Goal: Information Seeking & Learning: Learn about a topic

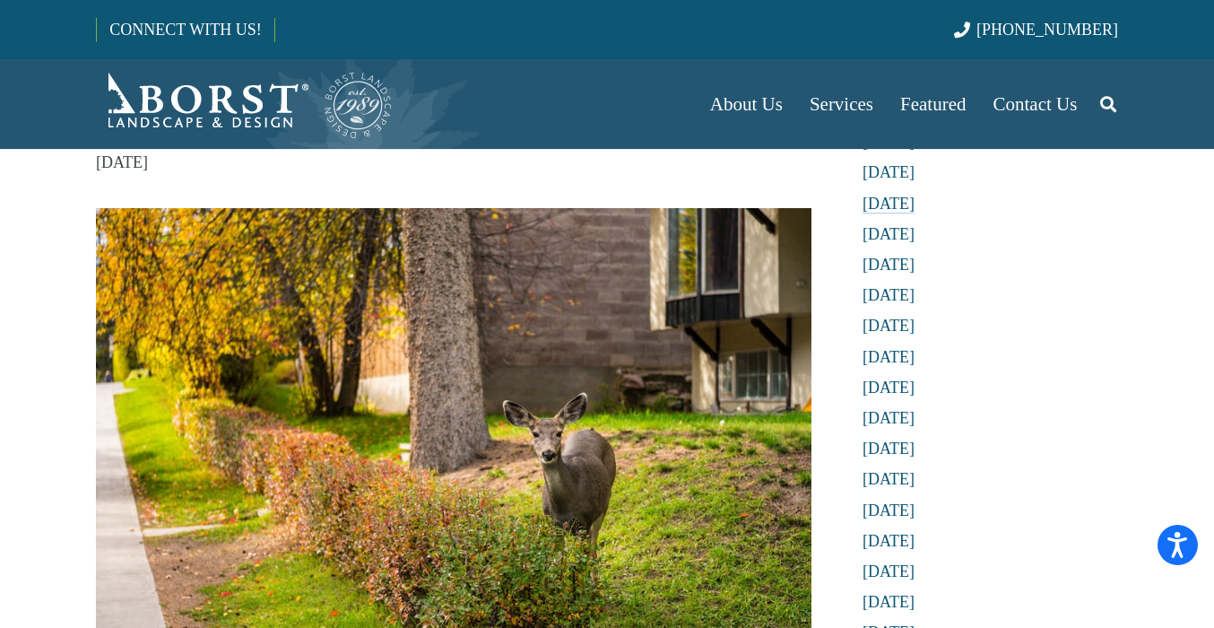
scroll to position [317, 0]
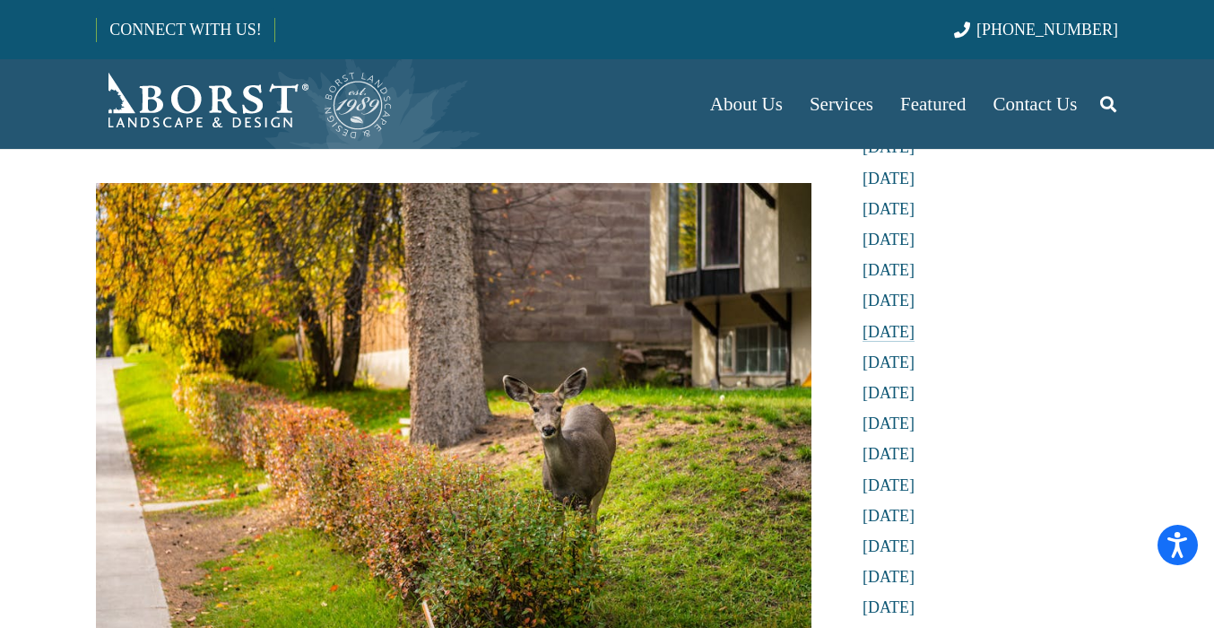
click at [910, 330] on link "[DATE]" at bounding box center [888, 332] width 52 height 18
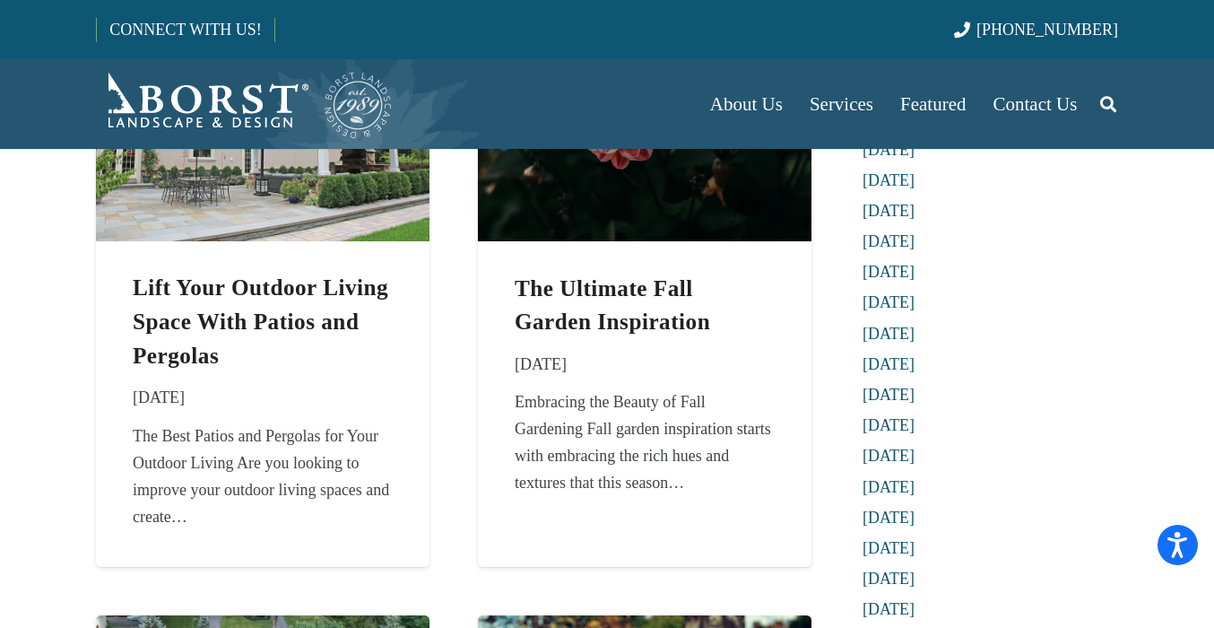
scroll to position [164, 0]
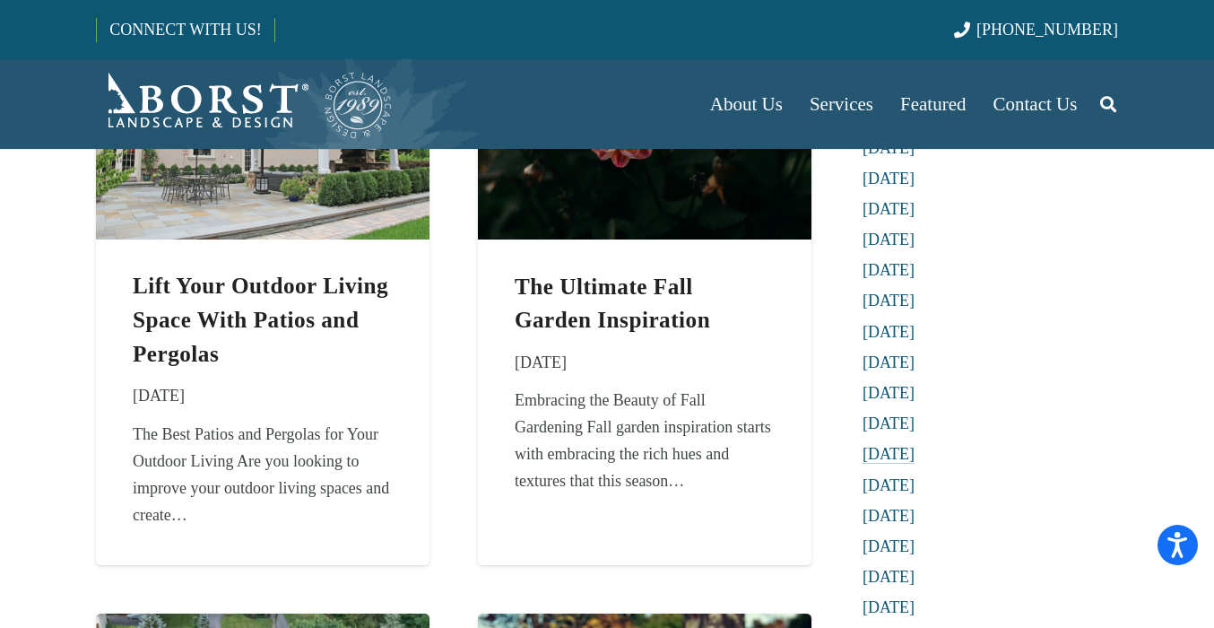
click at [881, 453] on link "[DATE]" at bounding box center [888, 454] width 52 height 18
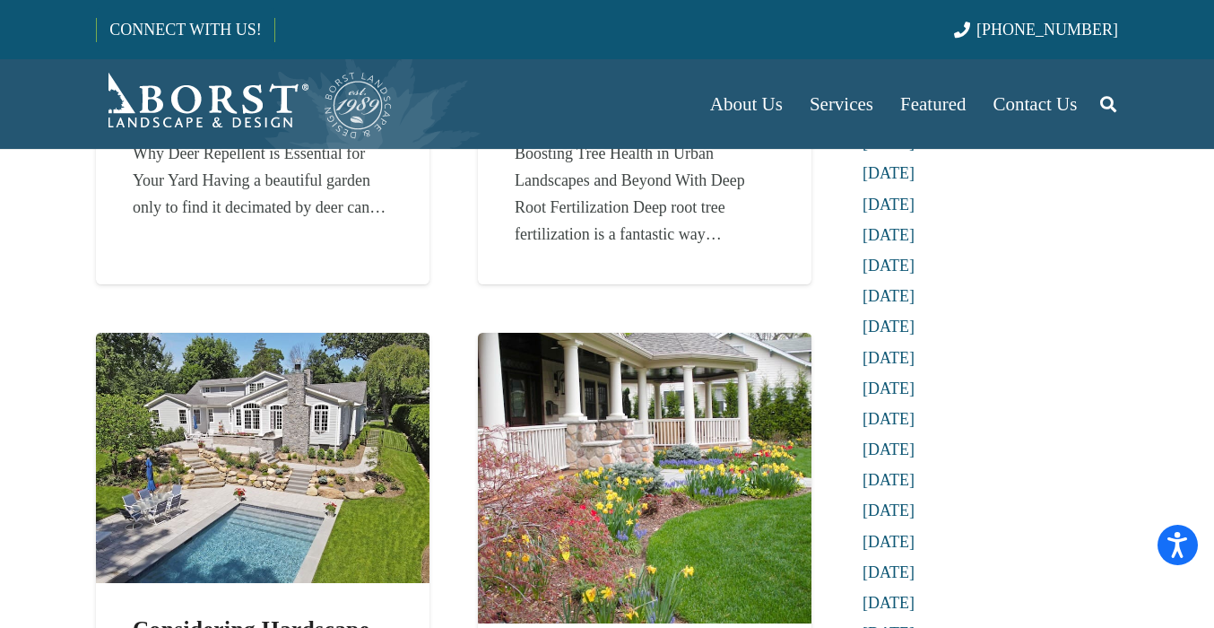
scroll to position [440, 0]
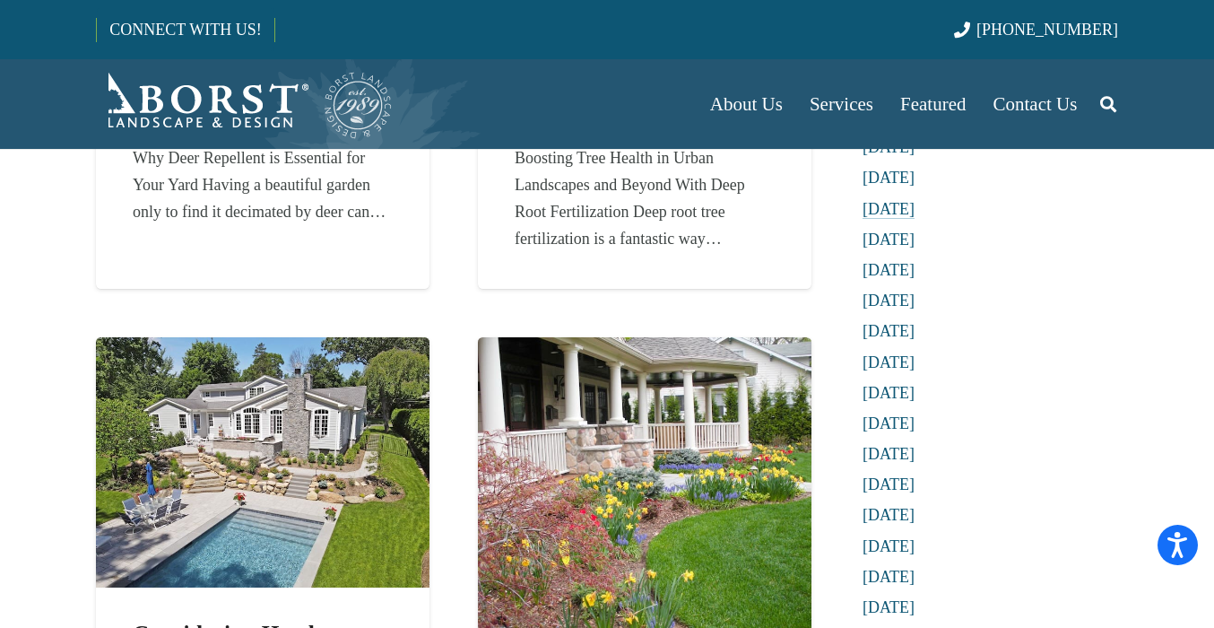
click at [897, 207] on link "[DATE]" at bounding box center [888, 209] width 52 height 18
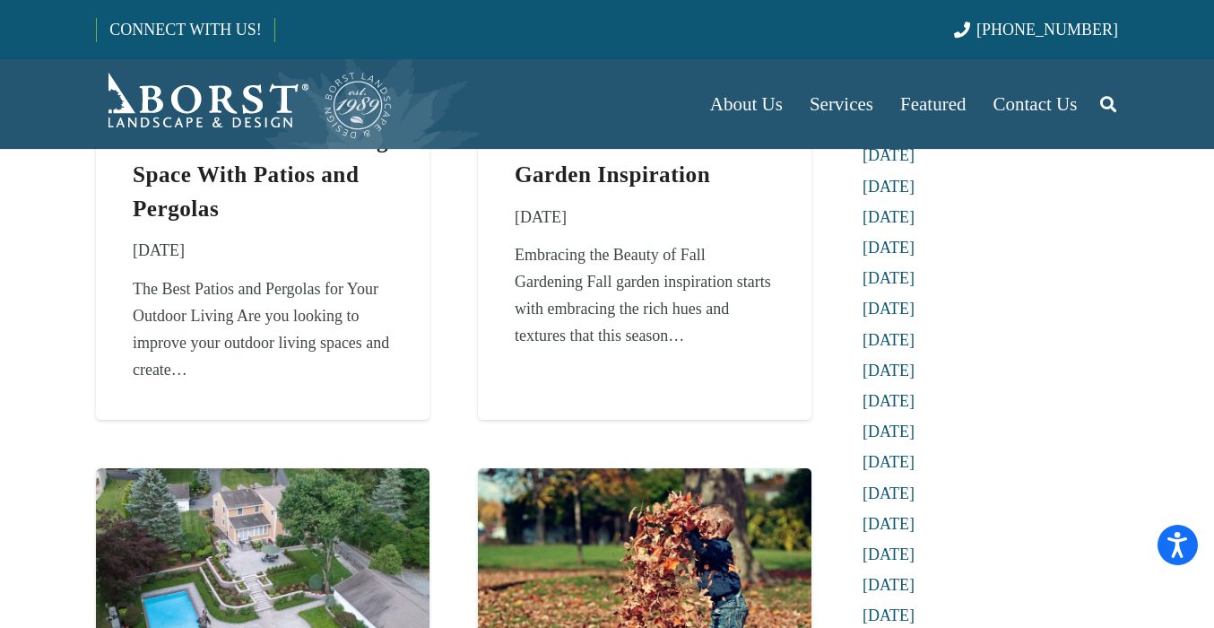
scroll to position [332, 0]
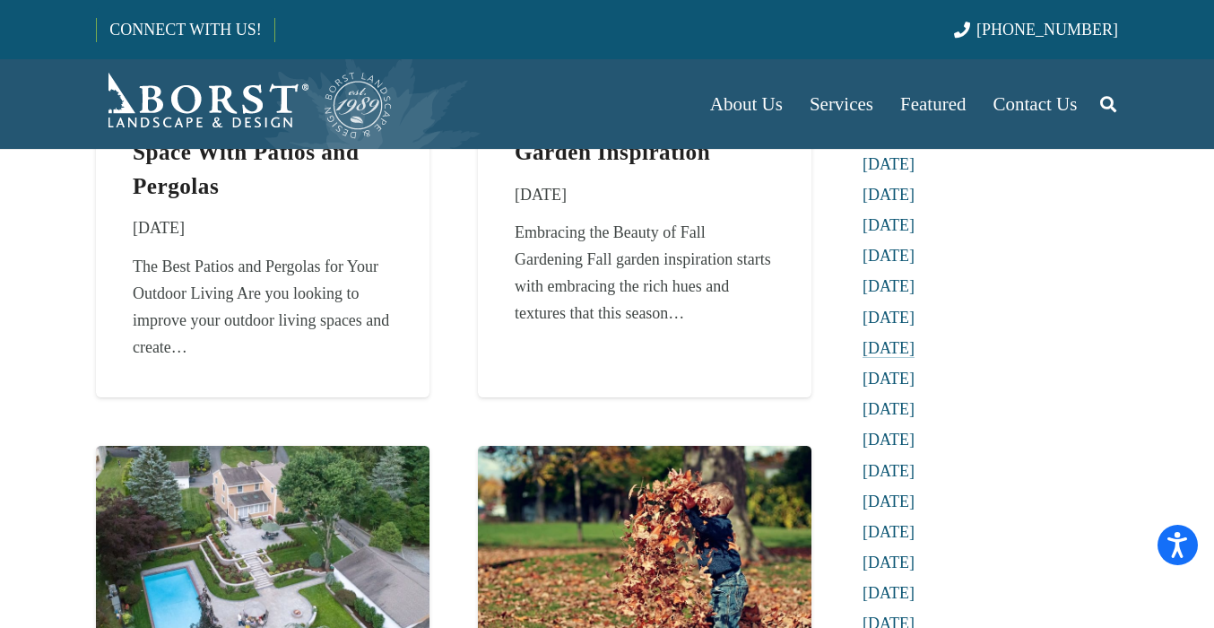
click at [901, 350] on link "[DATE]" at bounding box center [888, 348] width 52 height 18
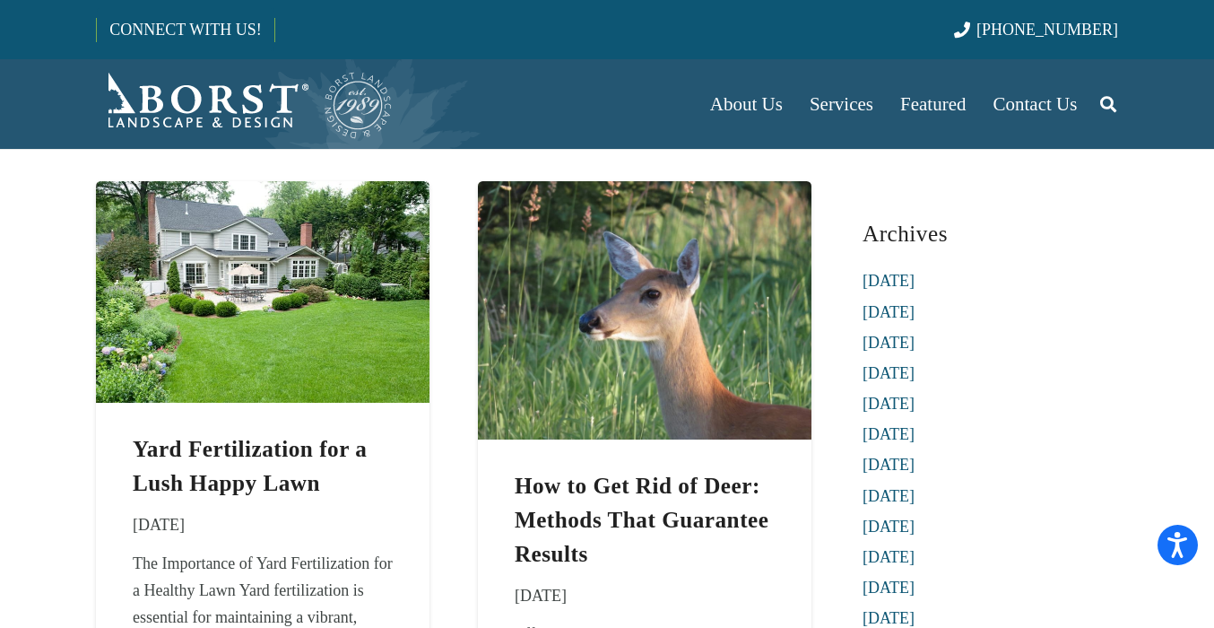
click at [1110, 108] on icon "Search" at bounding box center [1108, 104] width 16 height 45
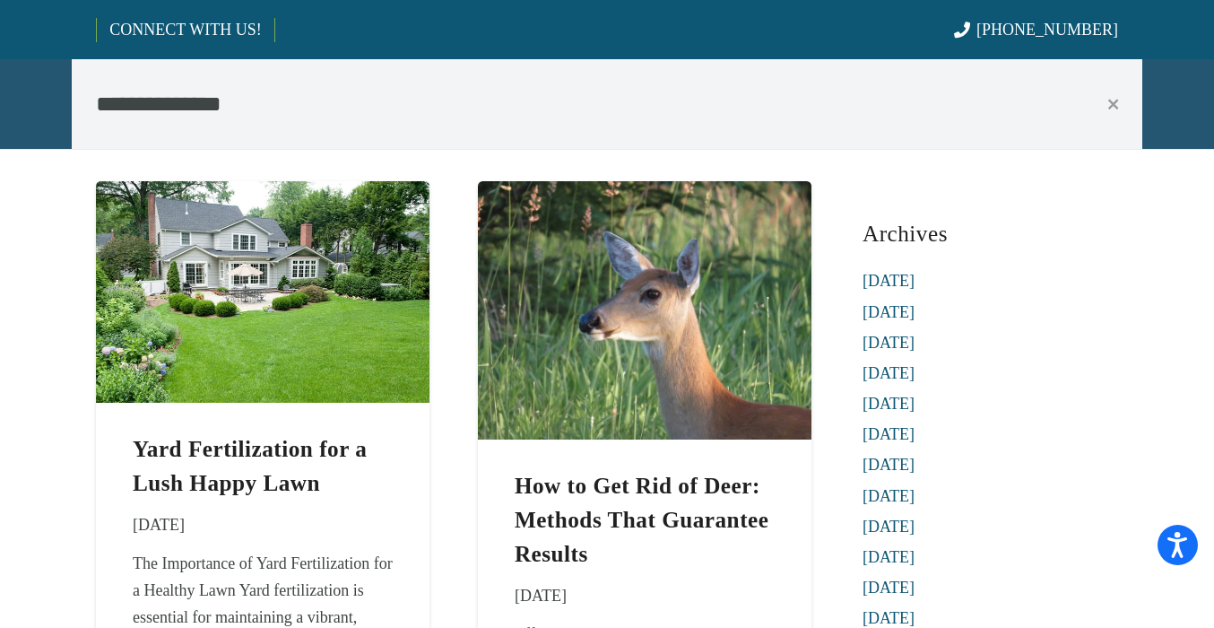
type input "**********"
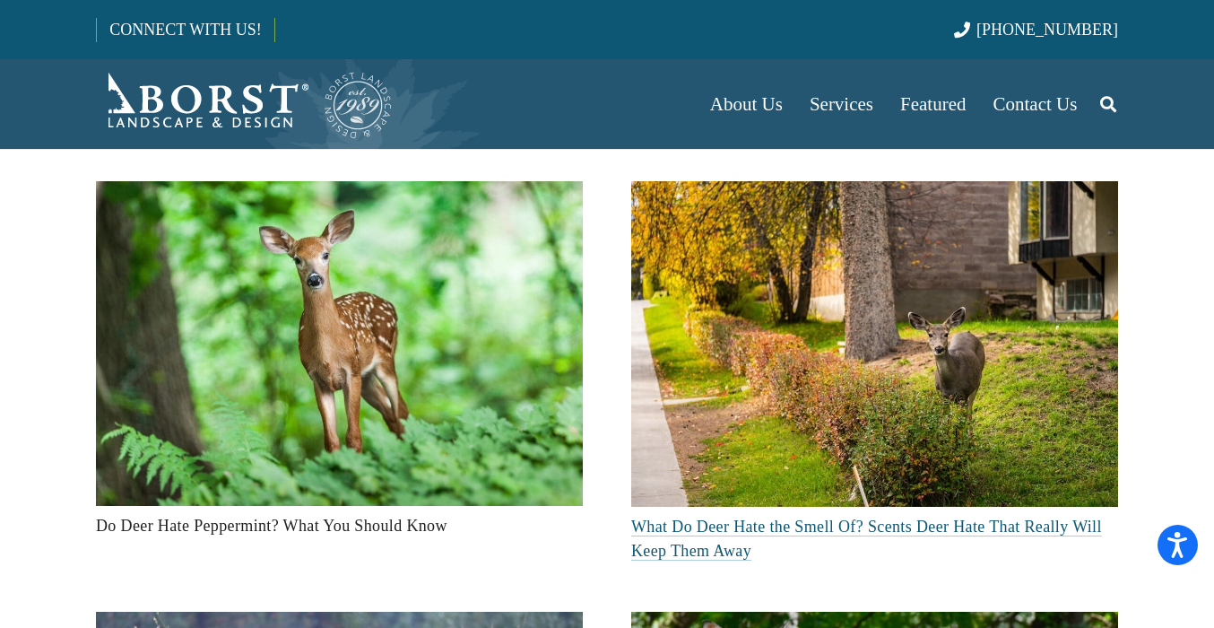
click at [751, 526] on link "What Do Deer Hate the Smell Of? Scents Deer Hate That Really Will Keep Them Away" at bounding box center [866, 538] width 471 height 42
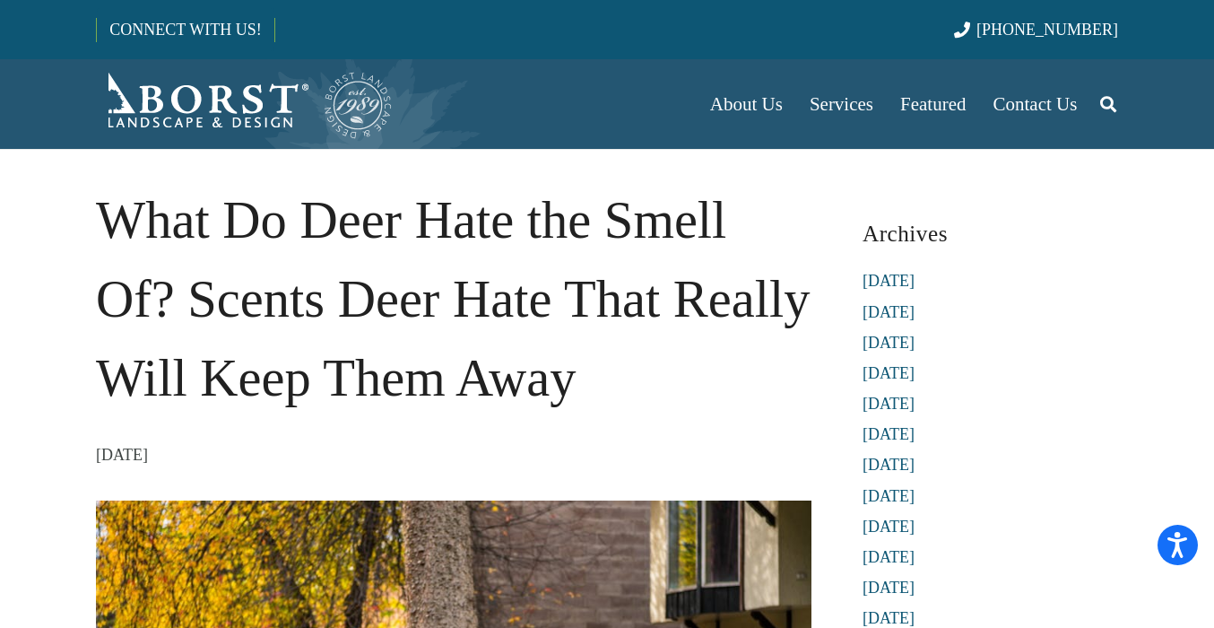
click at [148, 454] on time "1 year ago" at bounding box center [122, 454] width 52 height 27
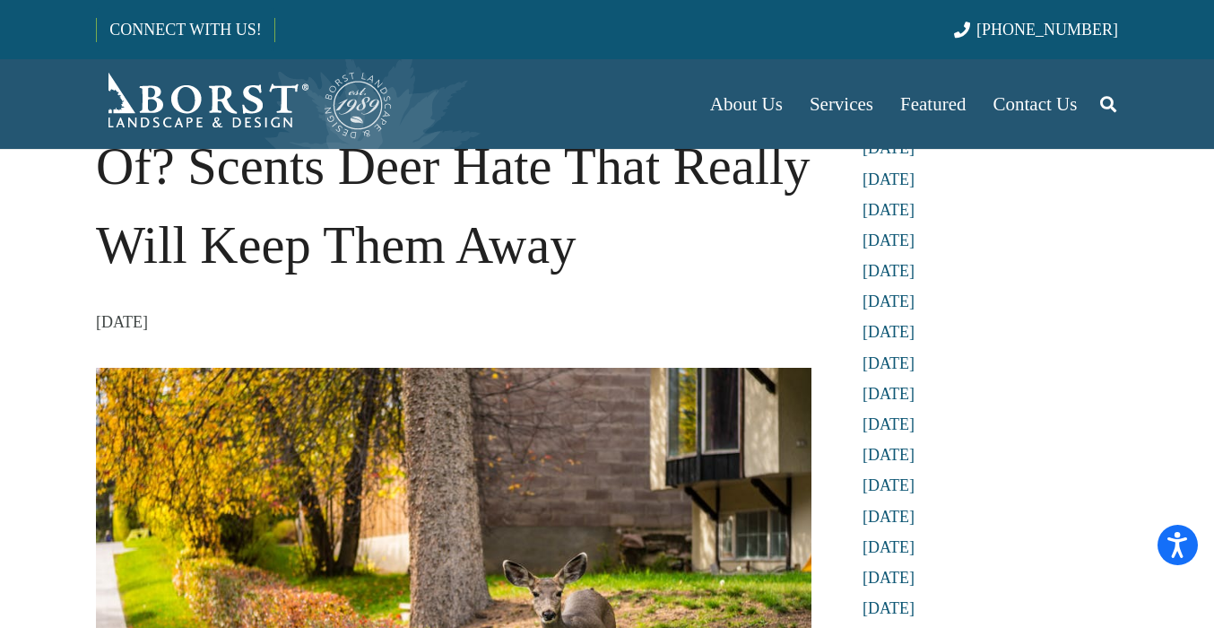
scroll to position [266, 0]
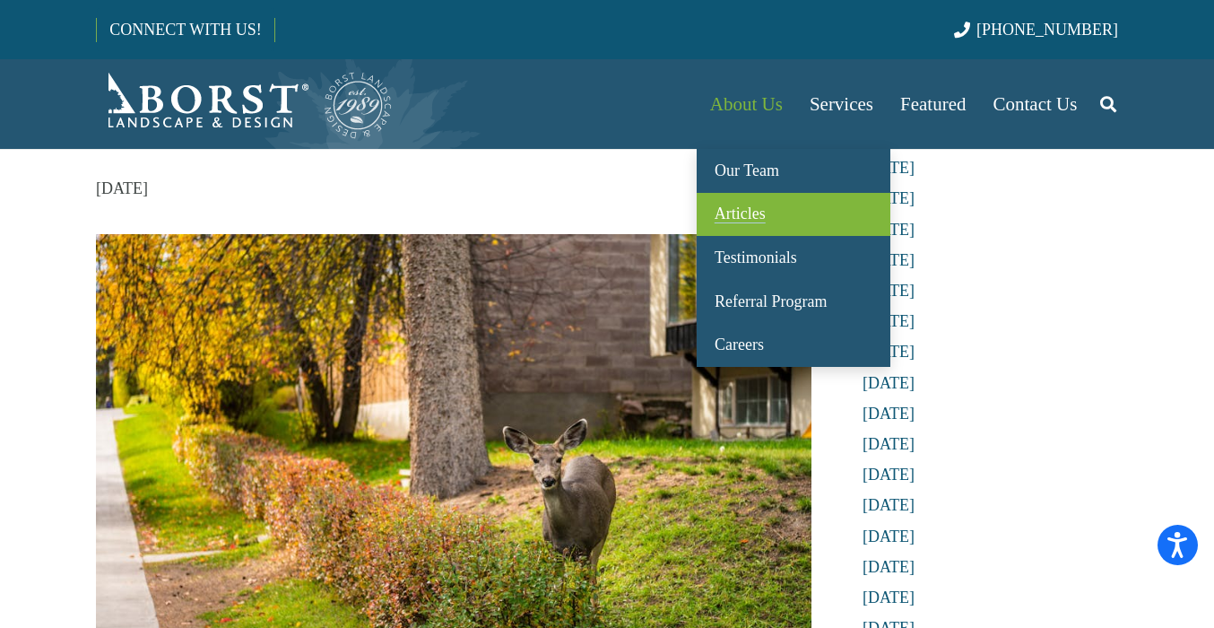
click at [763, 221] on span "Articles" at bounding box center [740, 213] width 51 height 18
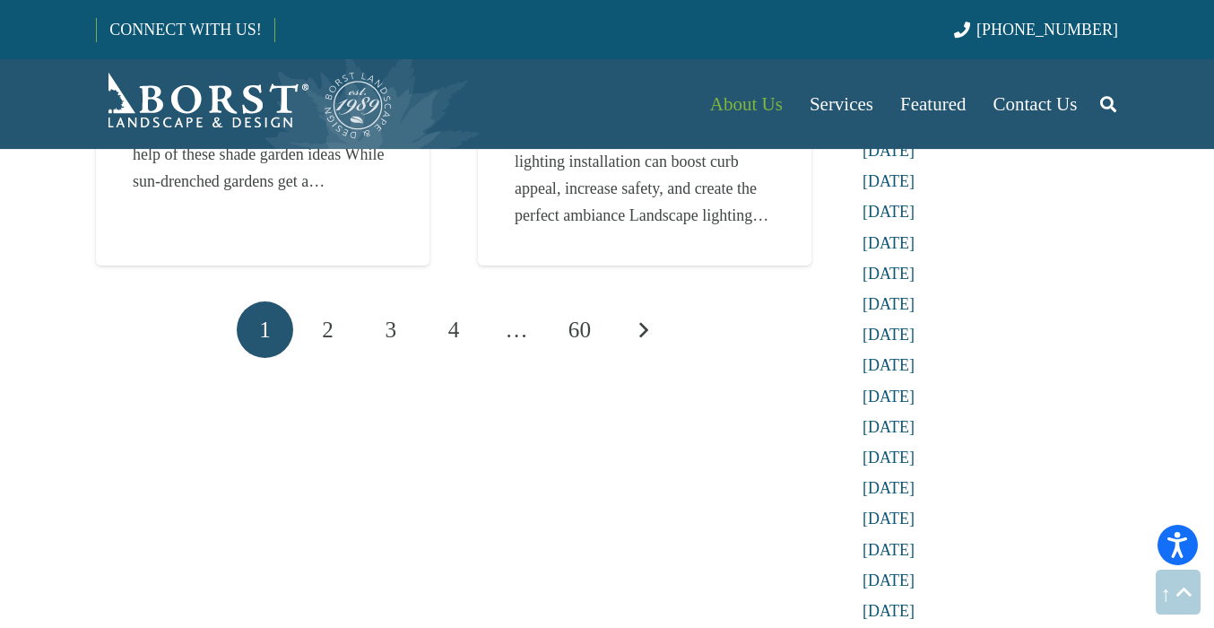
scroll to position [3102, 0]
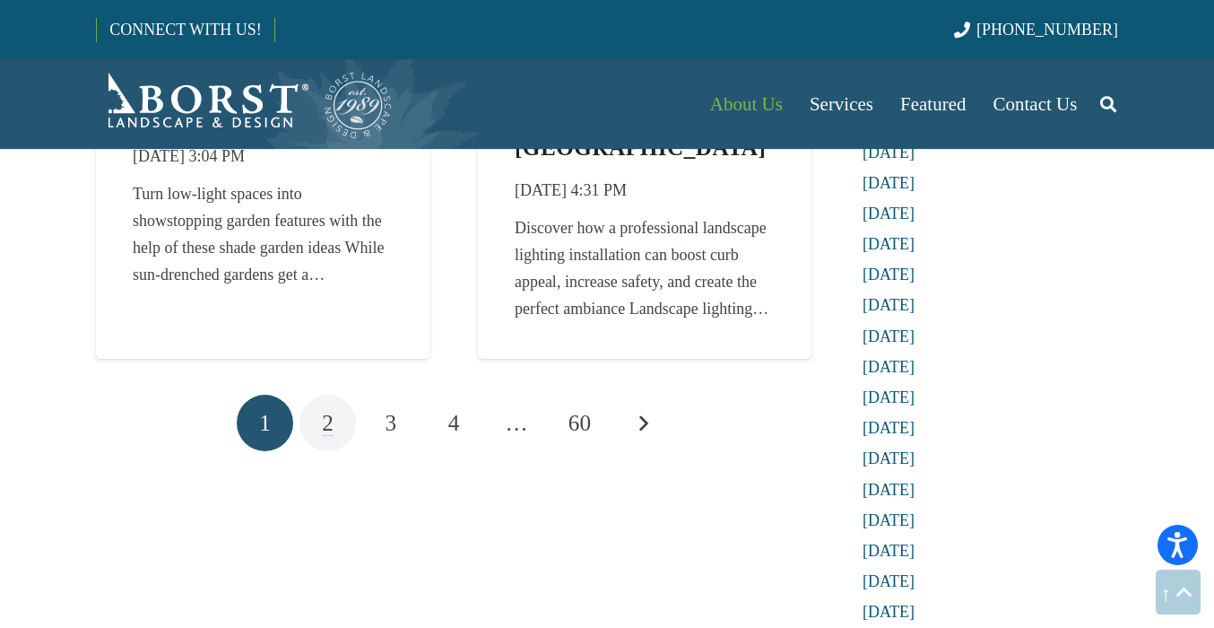
click at [334, 435] on link "2" at bounding box center [327, 422] width 56 height 56
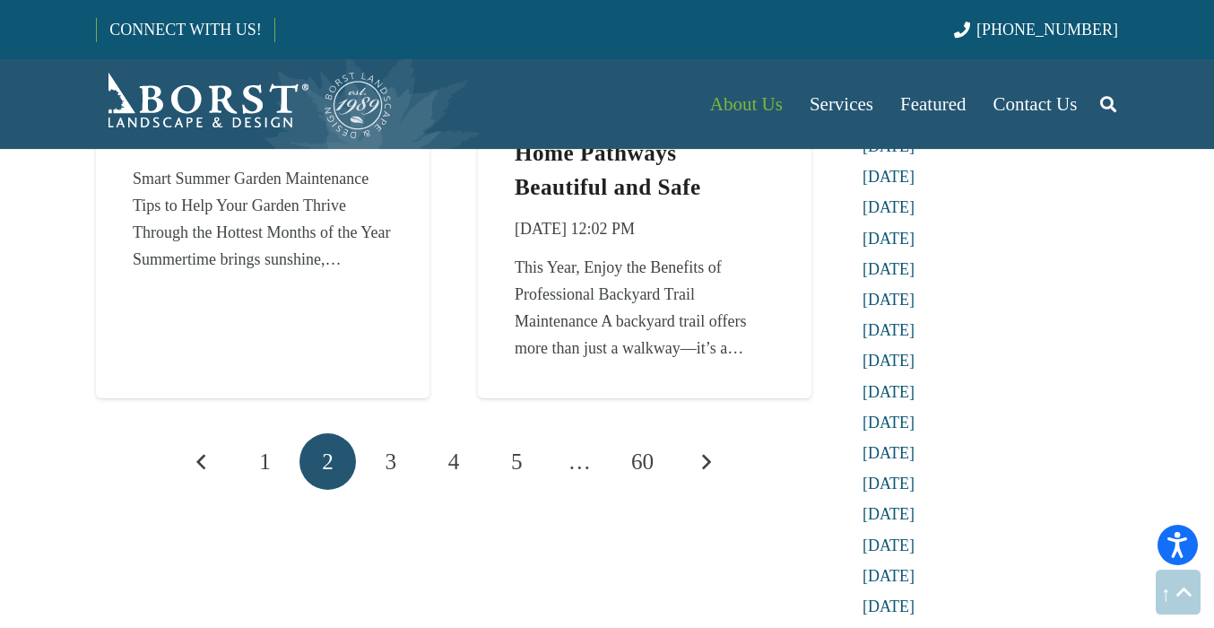
scroll to position [3205, 0]
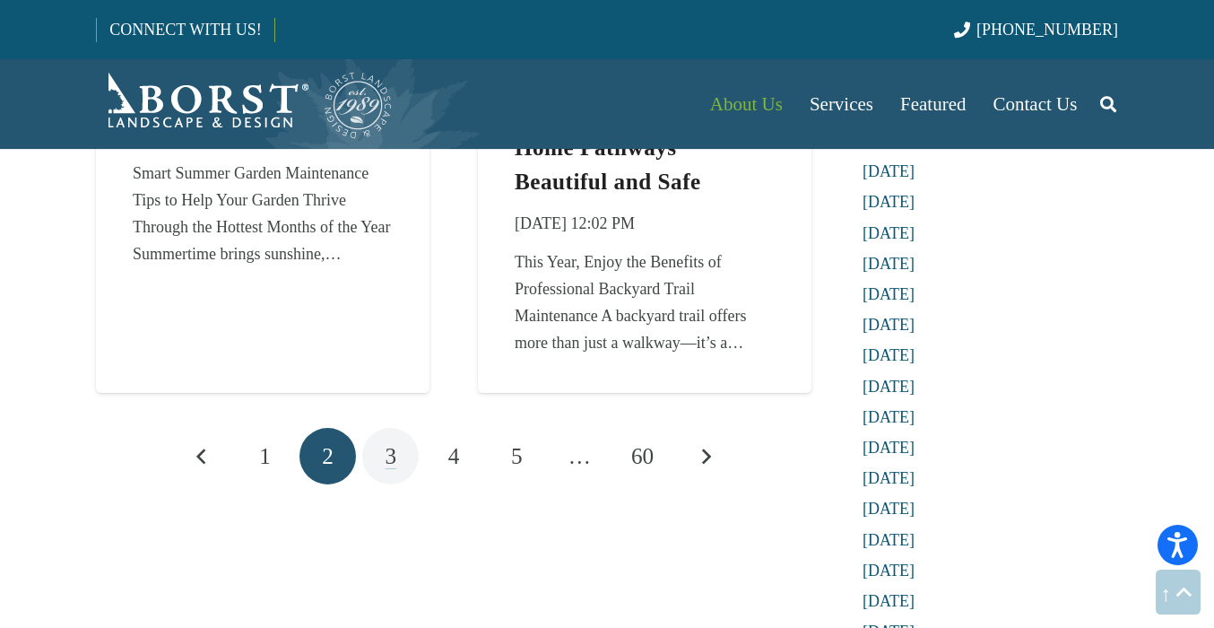
click at [396, 464] on link "3" at bounding box center [390, 456] width 56 height 56
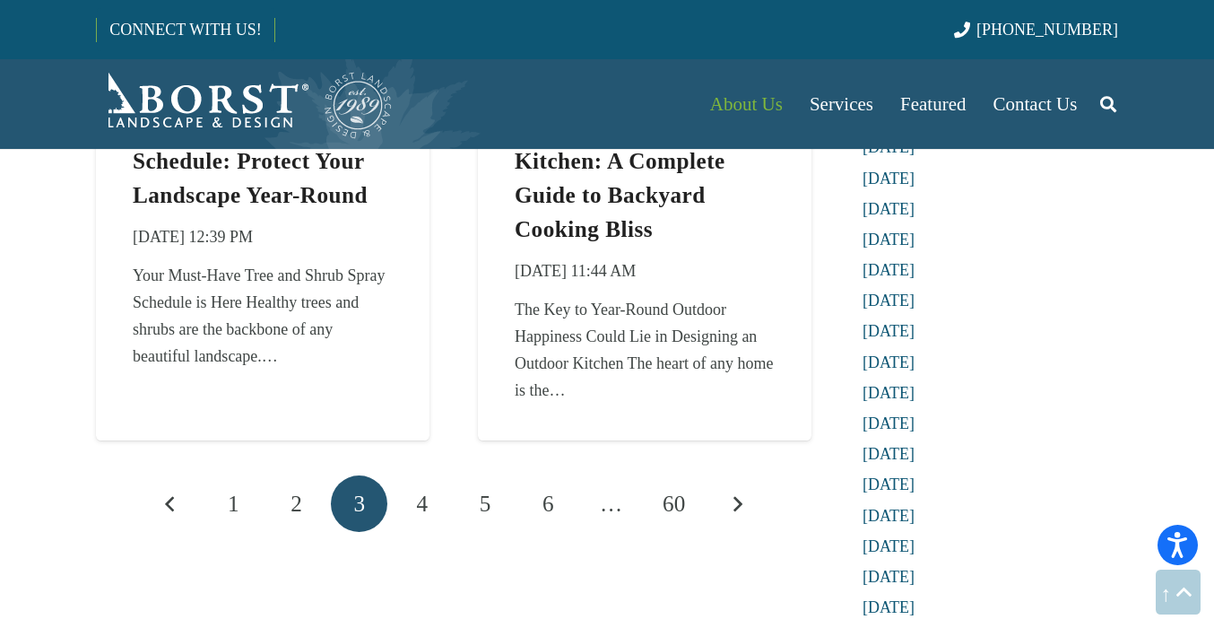
scroll to position [3093, 0]
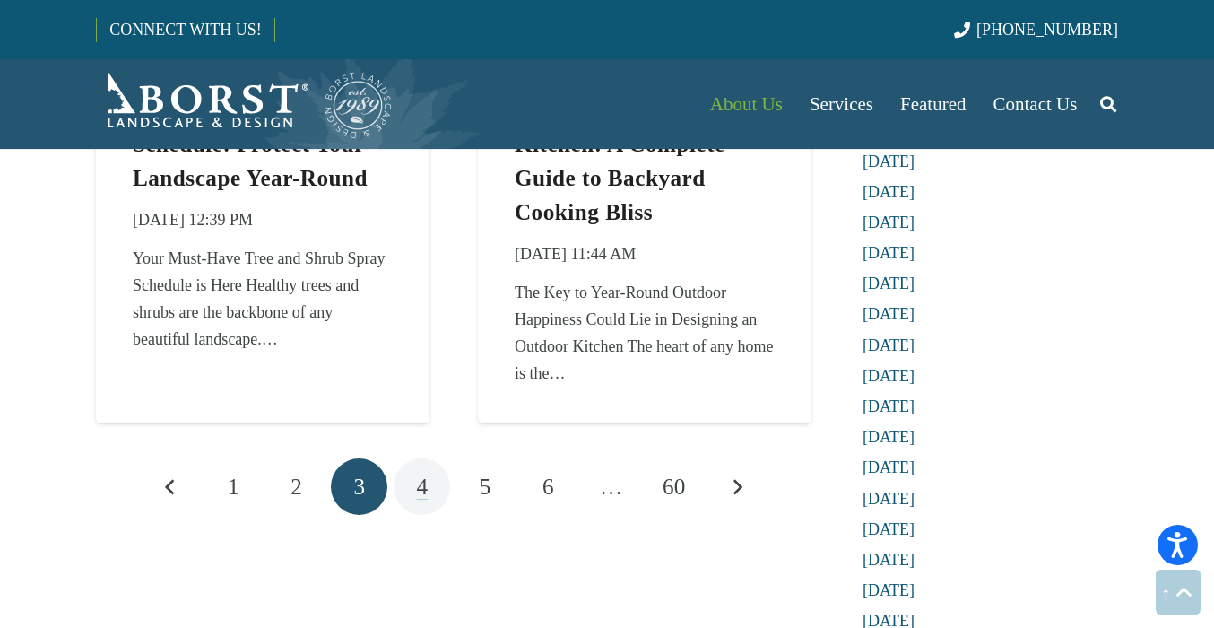
click at [423, 474] on span "4" at bounding box center [423, 486] width 12 height 24
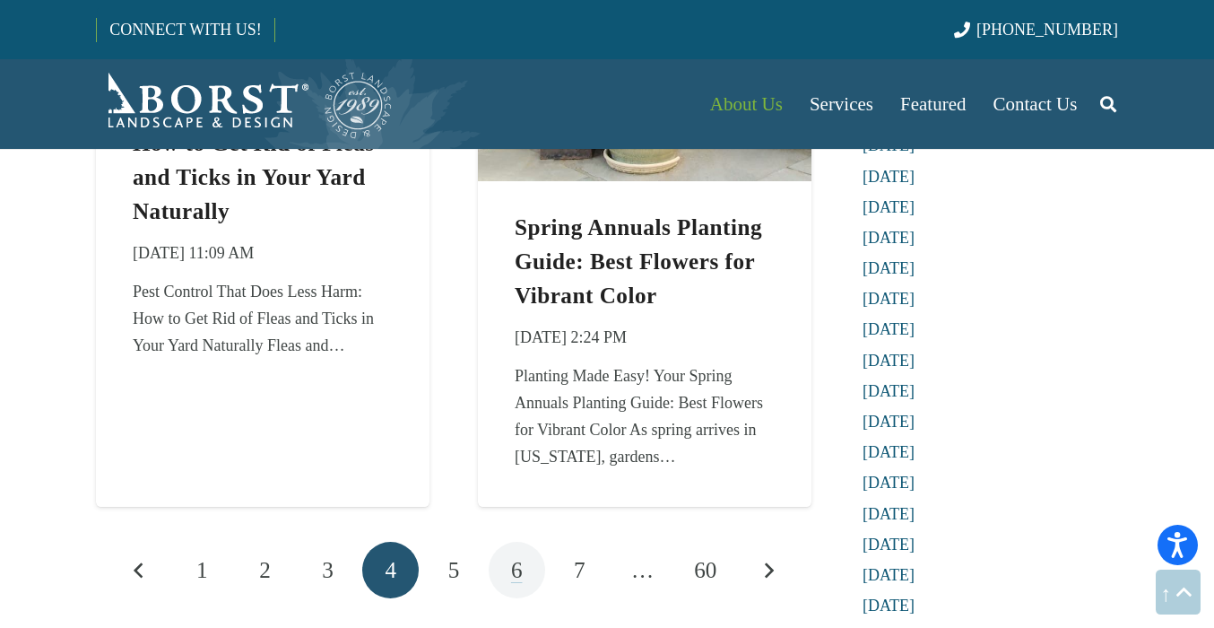
scroll to position [3070, 0]
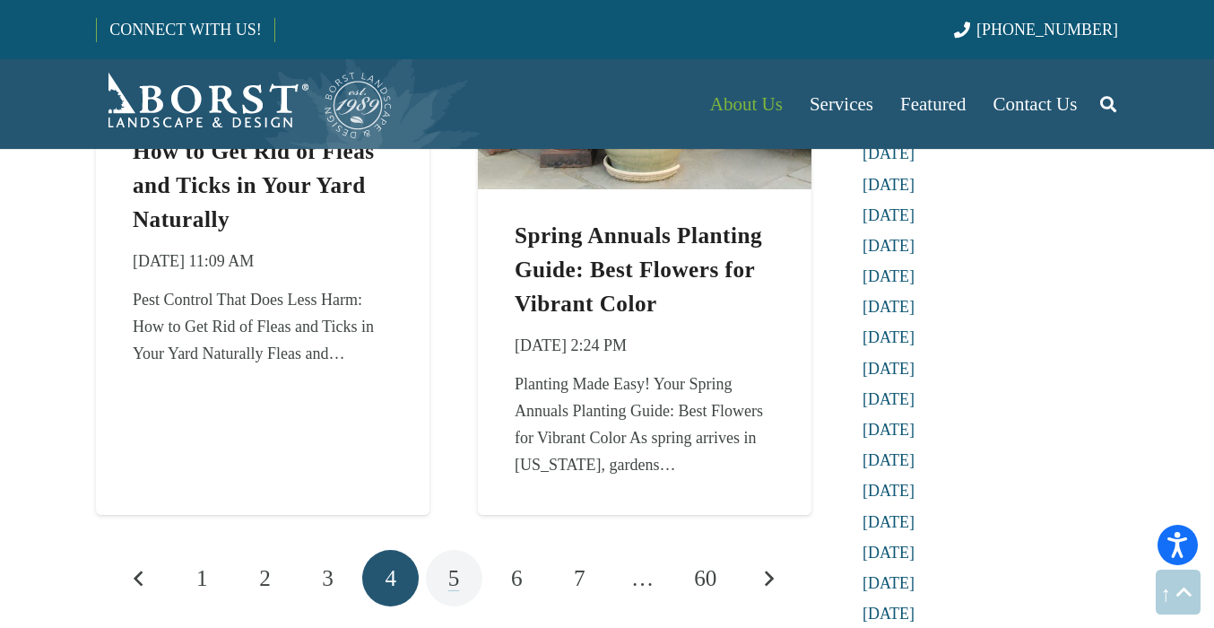
click at [463, 582] on link "5" at bounding box center [454, 578] width 56 height 56
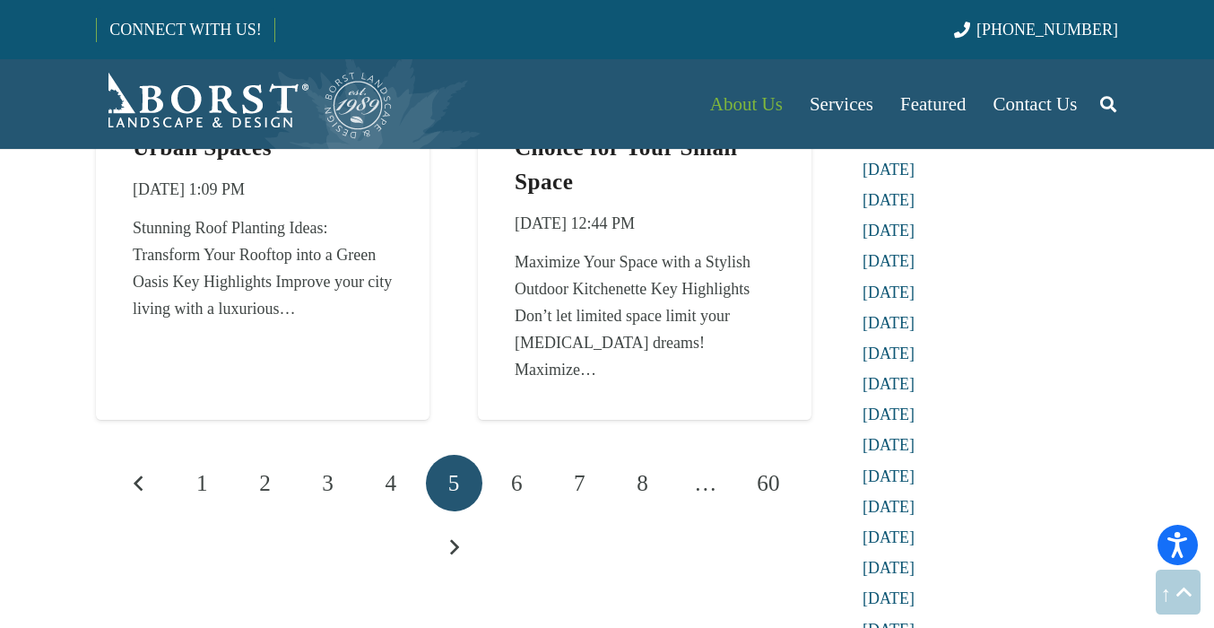
scroll to position [2970, 0]
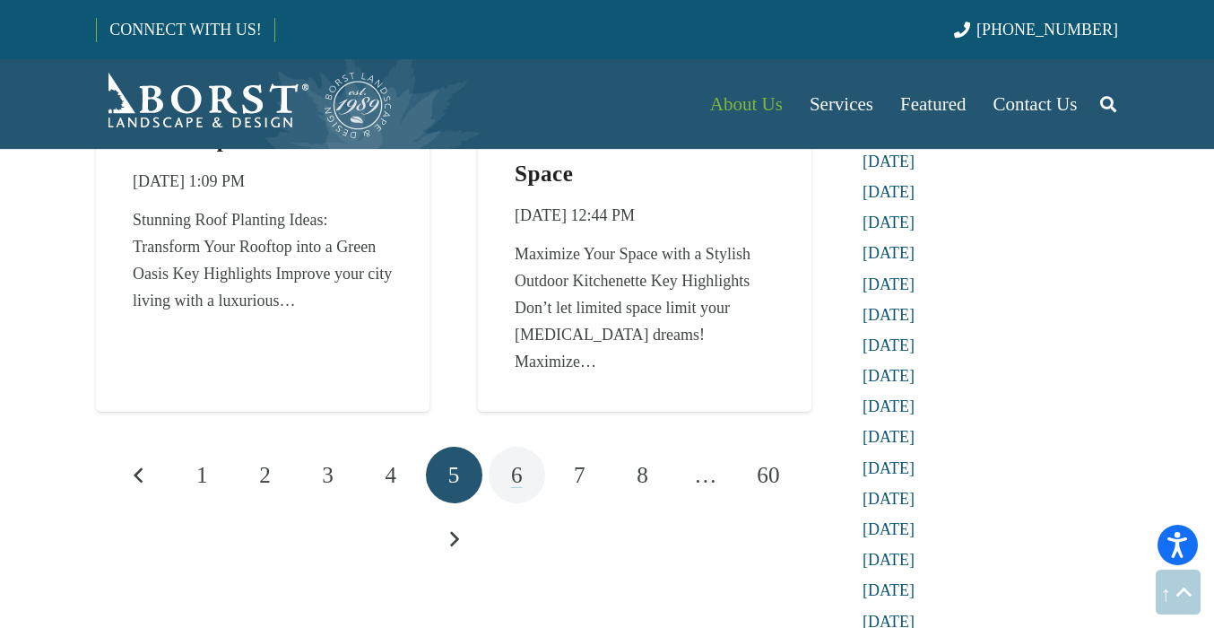
click at [525, 454] on link "6" at bounding box center [517, 474] width 56 height 56
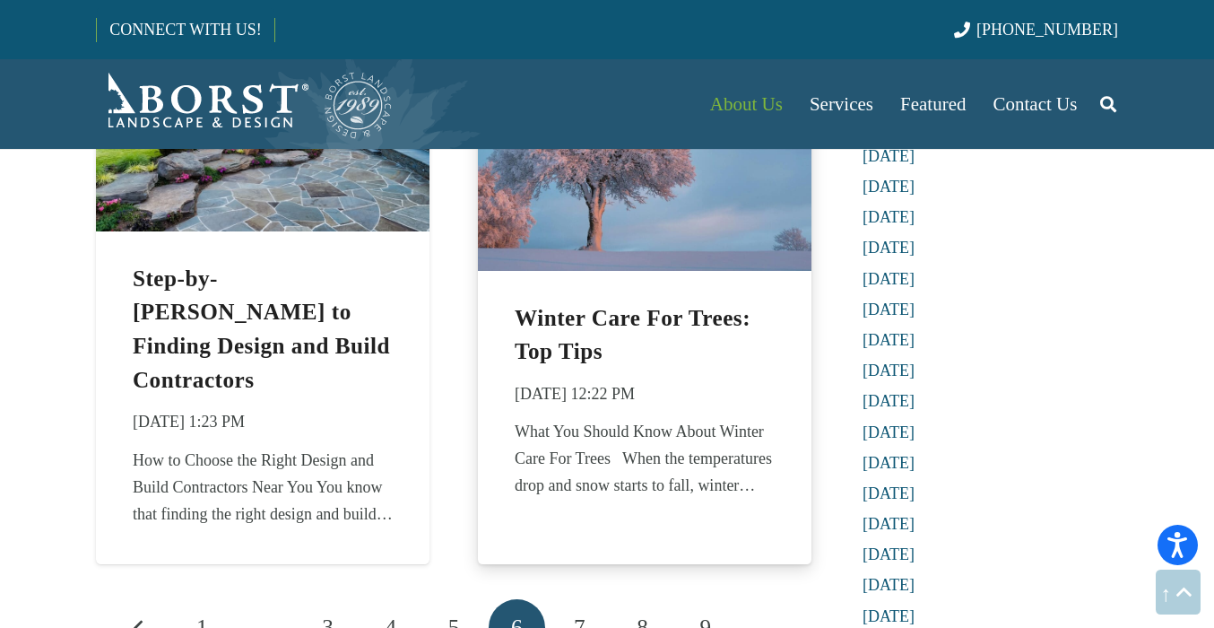
scroll to position [2826, 0]
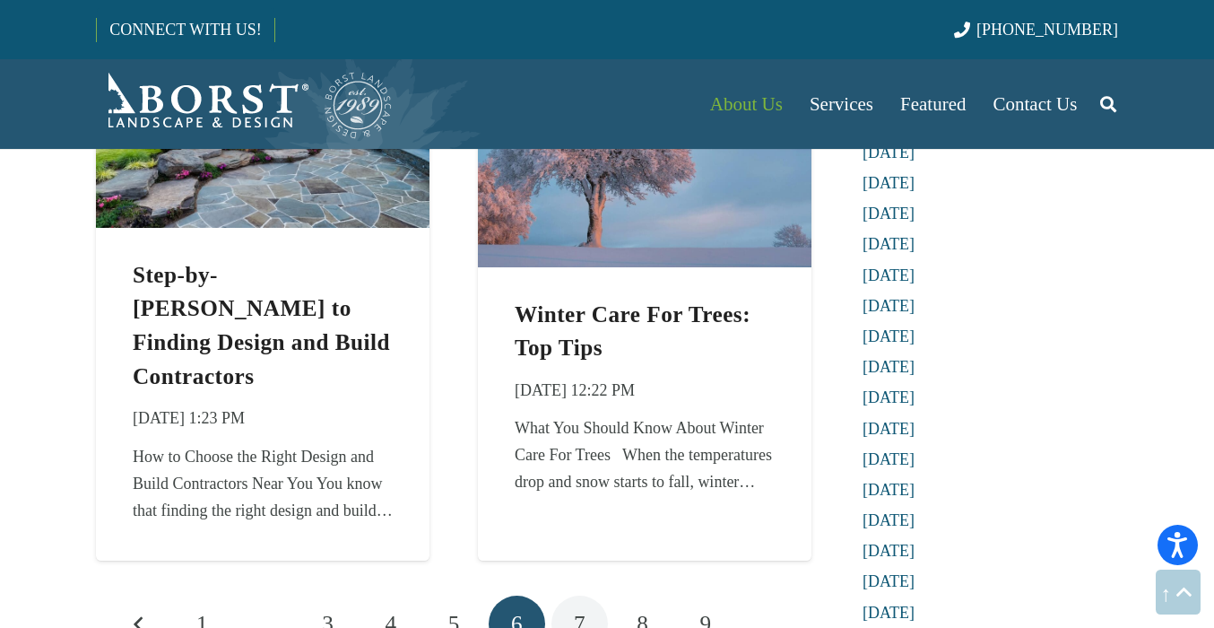
click at [584, 611] on span "7" at bounding box center [580, 623] width 12 height 24
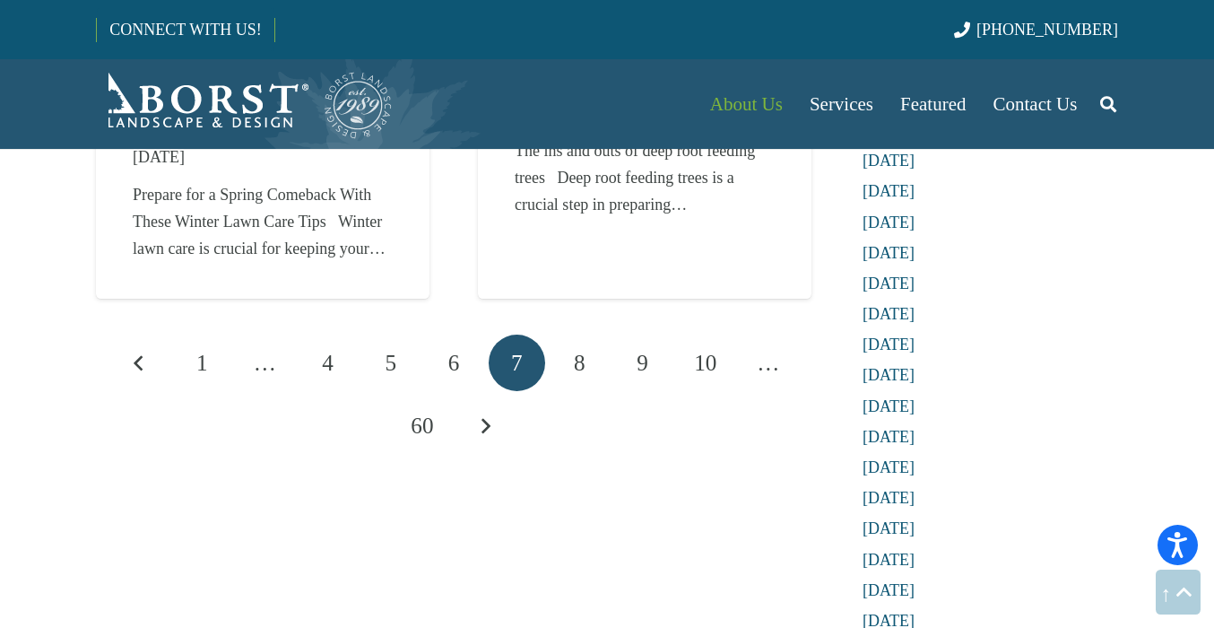
scroll to position [3060, 0]
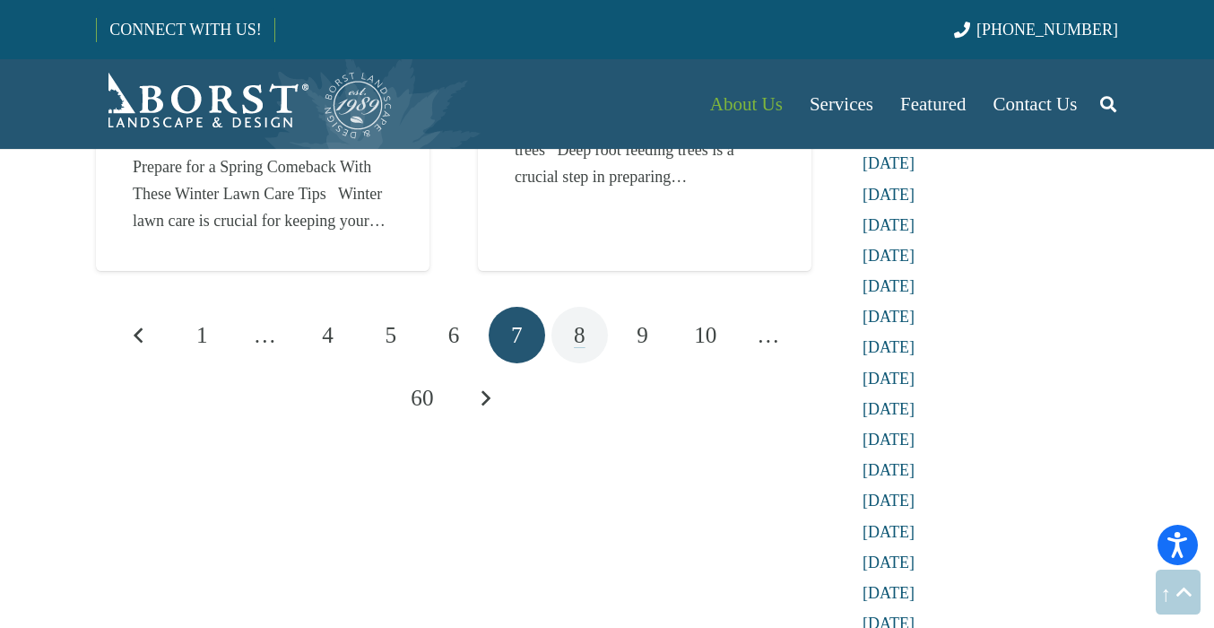
drag, startPoint x: 576, startPoint y: 339, endPoint x: 602, endPoint y: 338, distance: 26.9
click at [576, 339] on span "8" at bounding box center [580, 335] width 12 height 24
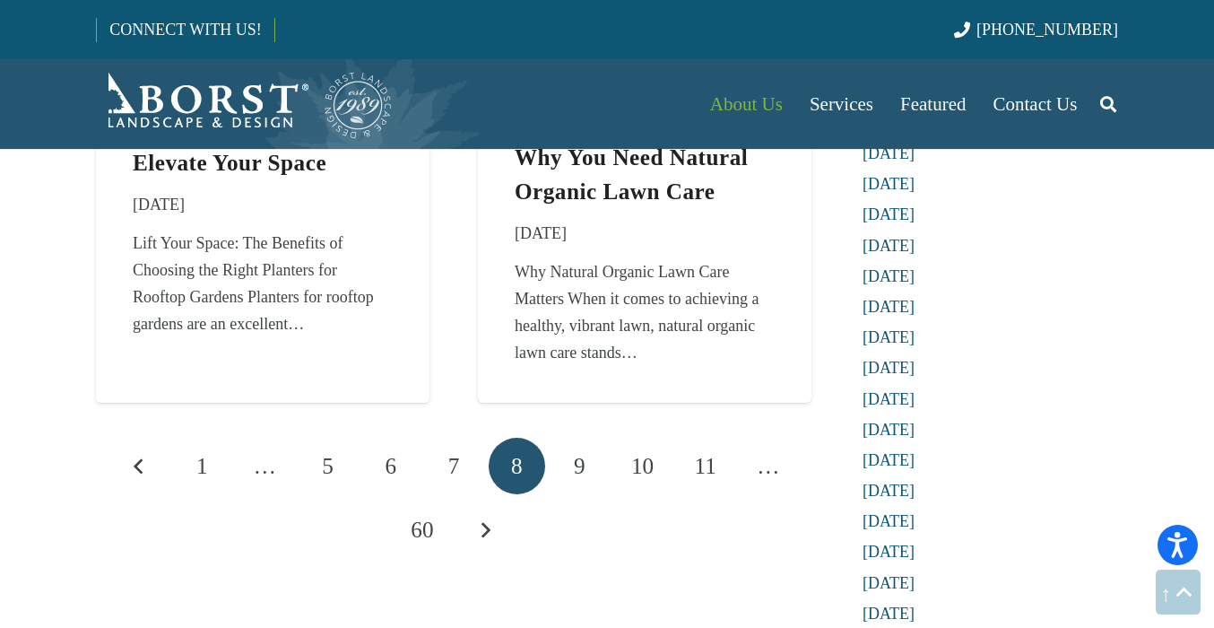
scroll to position [2931, 0]
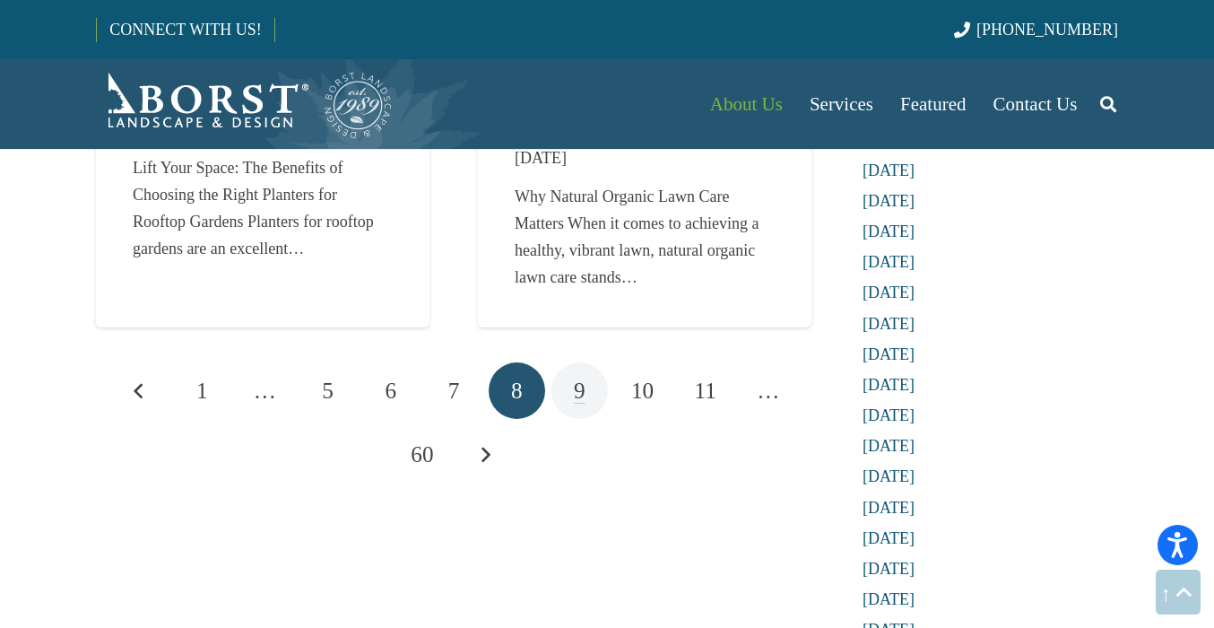
click at [589, 399] on link "9" at bounding box center [579, 390] width 56 height 56
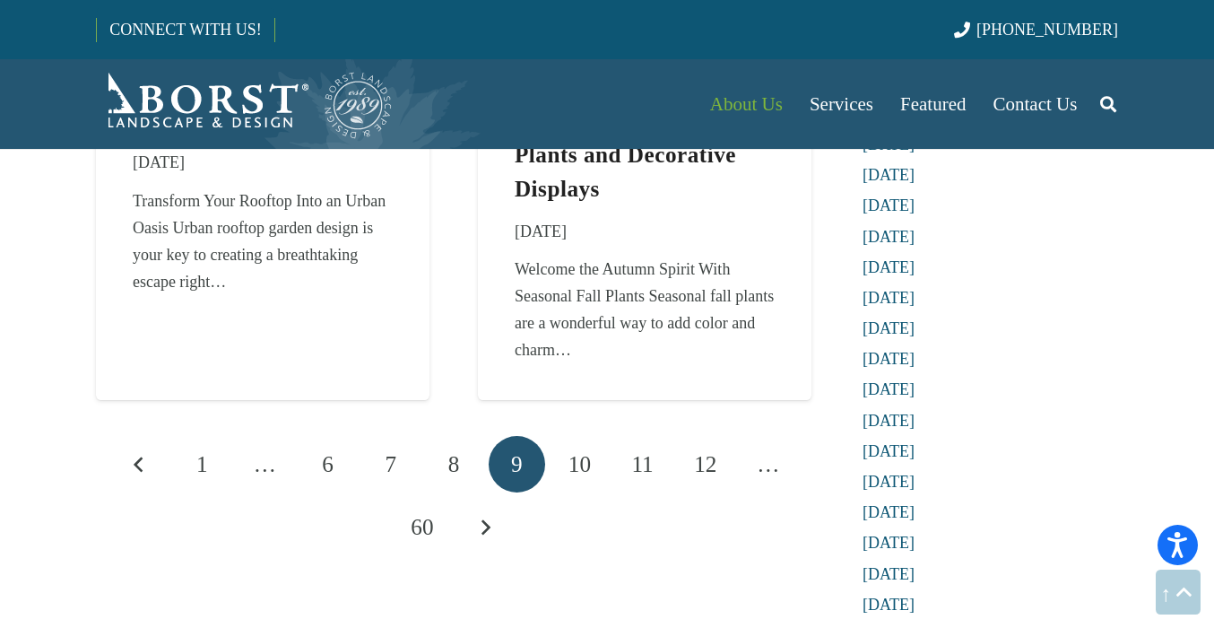
scroll to position [3020, 0]
click at [577, 460] on span "10" at bounding box center [579, 462] width 22 height 24
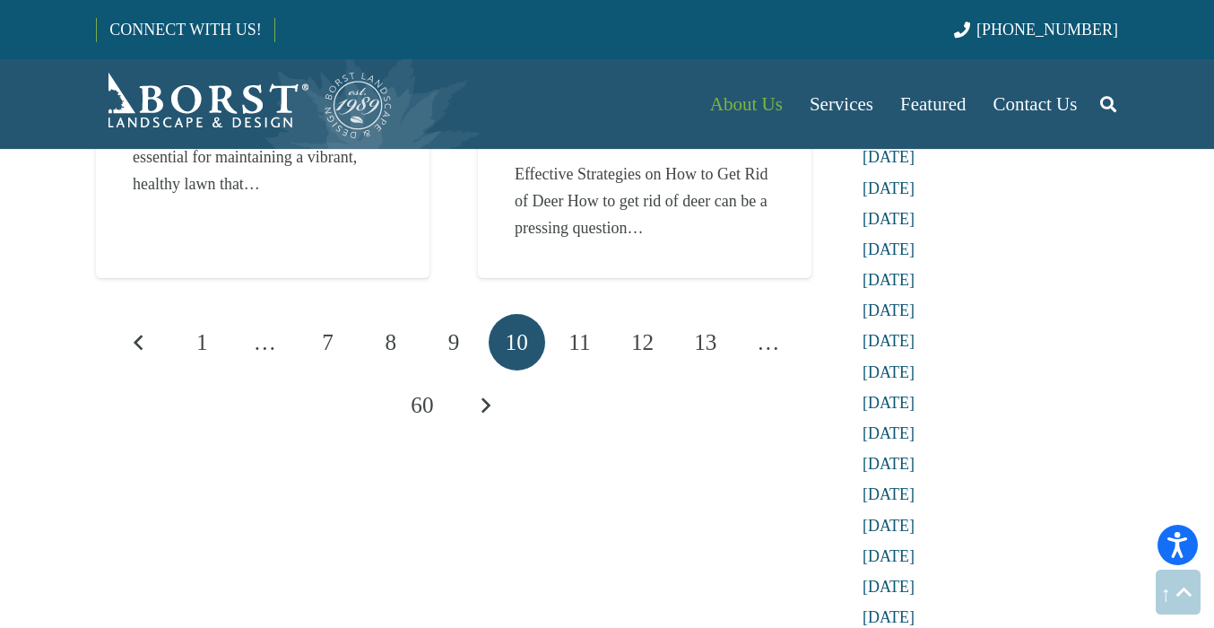
scroll to position [3069, 0]
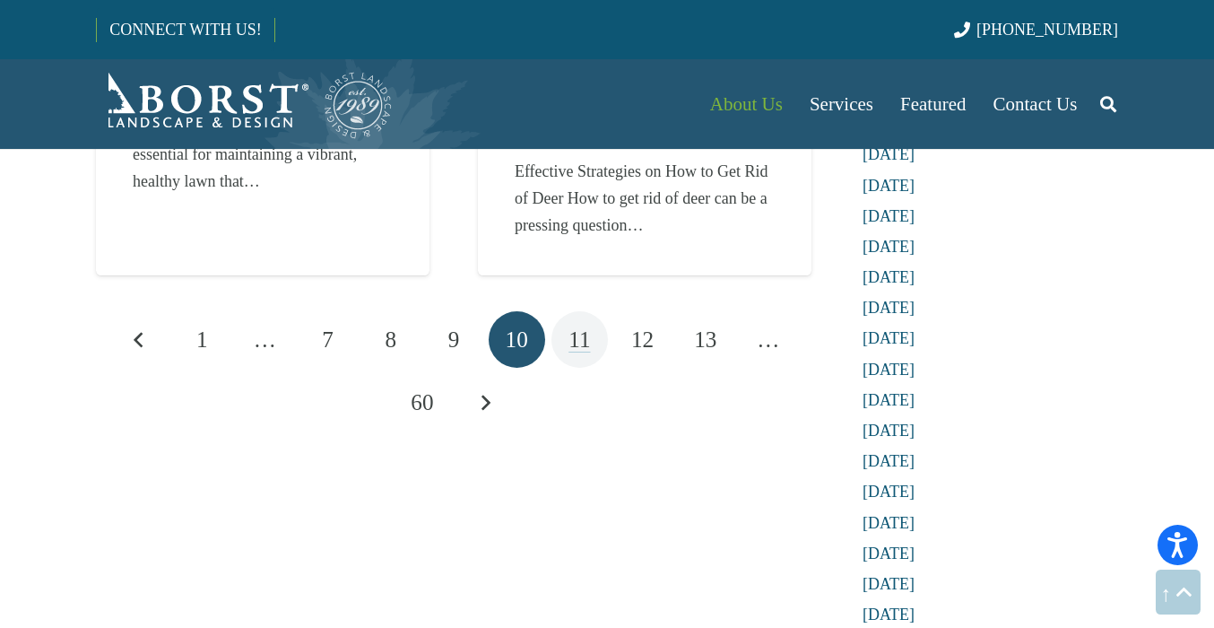
click at [584, 344] on span "11" at bounding box center [579, 339] width 22 height 24
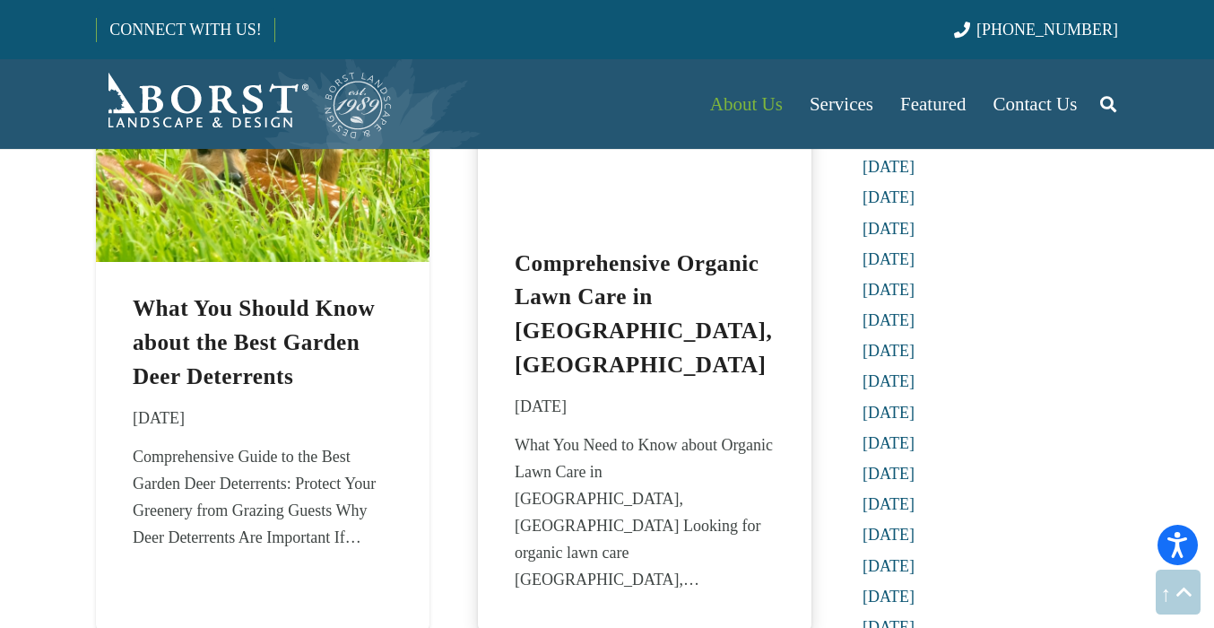
scroll to position [1553, 0]
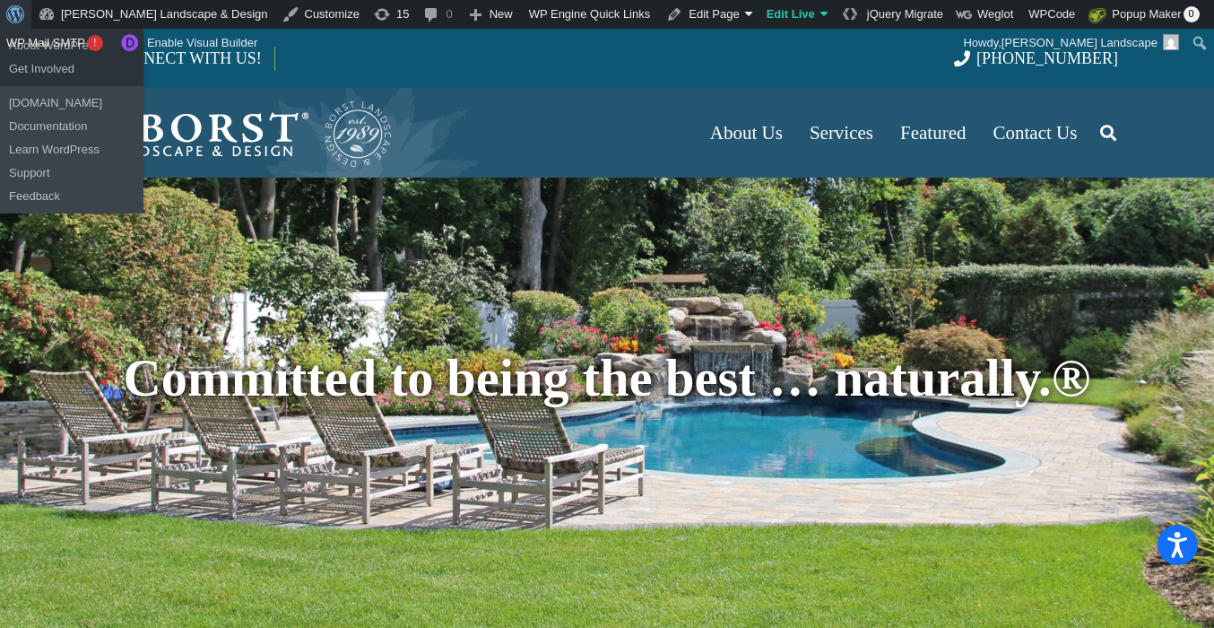
click at [10, 16] on span "Toolbar" at bounding box center [12, 12] width 13 height 25
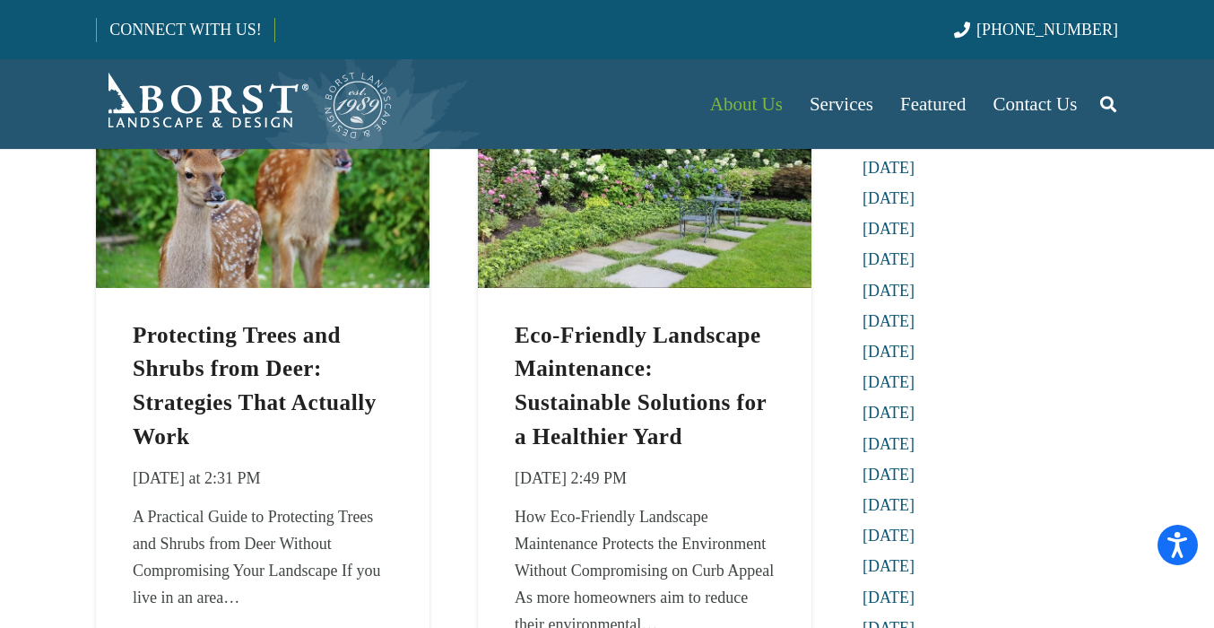
scroll to position [345, 0]
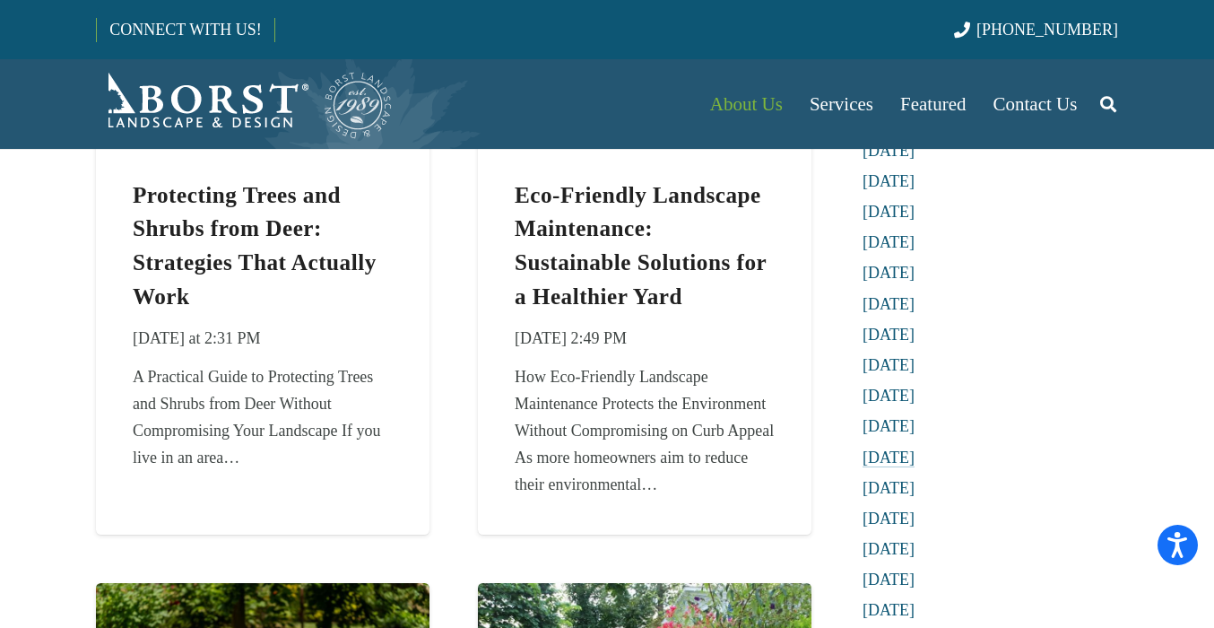
click at [912, 456] on link "April 2024" at bounding box center [888, 457] width 52 height 18
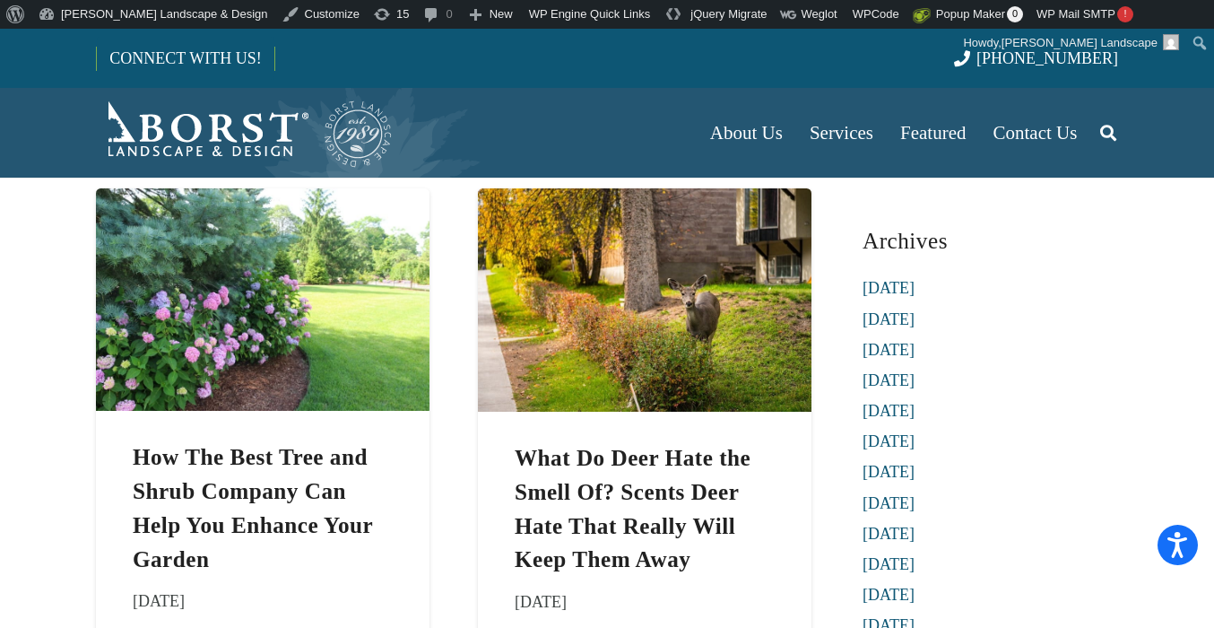
scroll to position [23, 0]
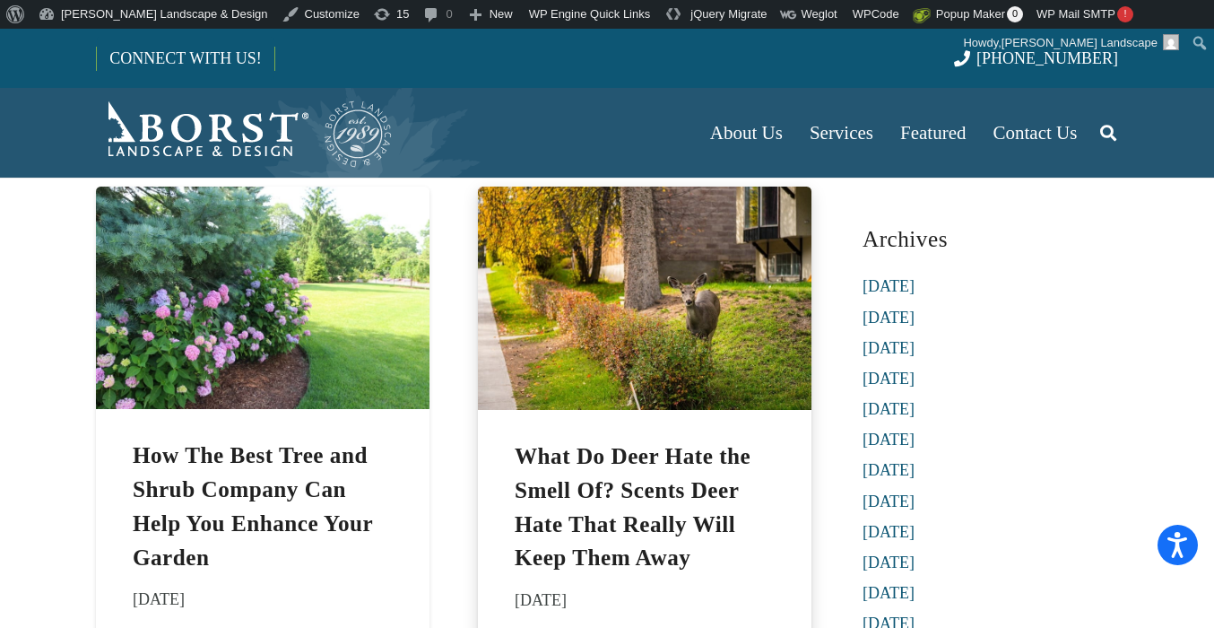
click at [539, 410] on div "What Do Deer Hate the Smell Of? Scents Deer Hate That Really Will Keep Them Awa…" at bounding box center [645, 590] width 334 height 360
click at [533, 389] on img "What Do Deer Hate the Smell Of? Scents Deer Hate That Really Will Keep Them Away" at bounding box center [645, 297] width 334 height 223
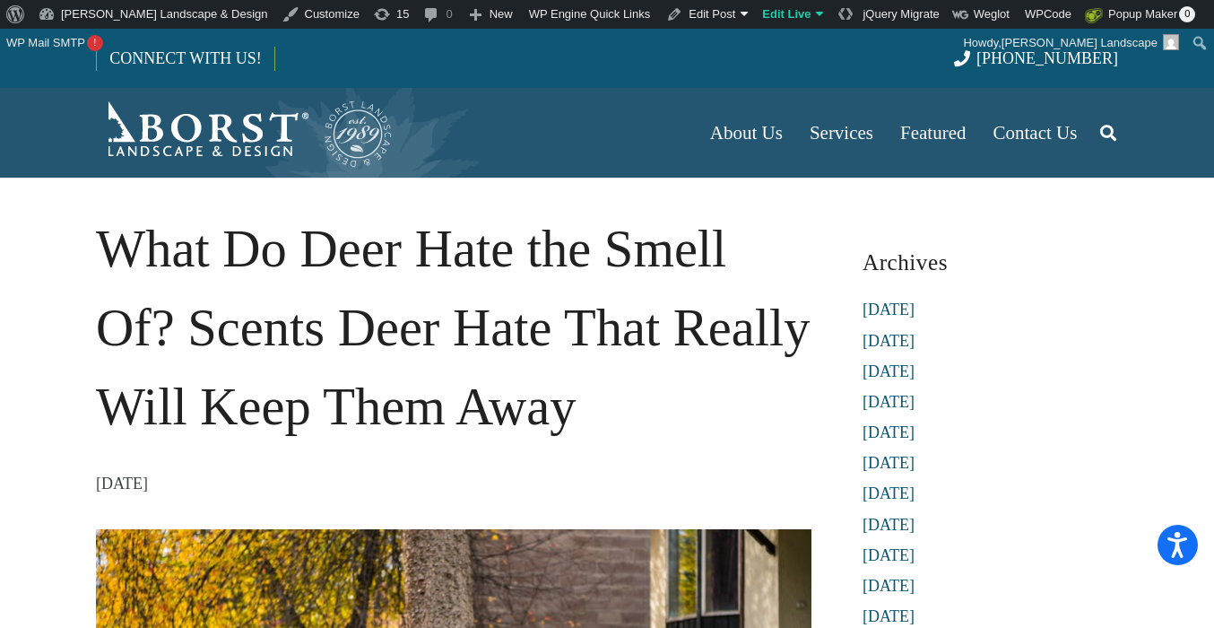
click at [582, 414] on h1 "What Do Deer Hate the Smell Of? Scents Deer Hate That Really Will Keep Them Away" at bounding box center [453, 328] width 715 height 236
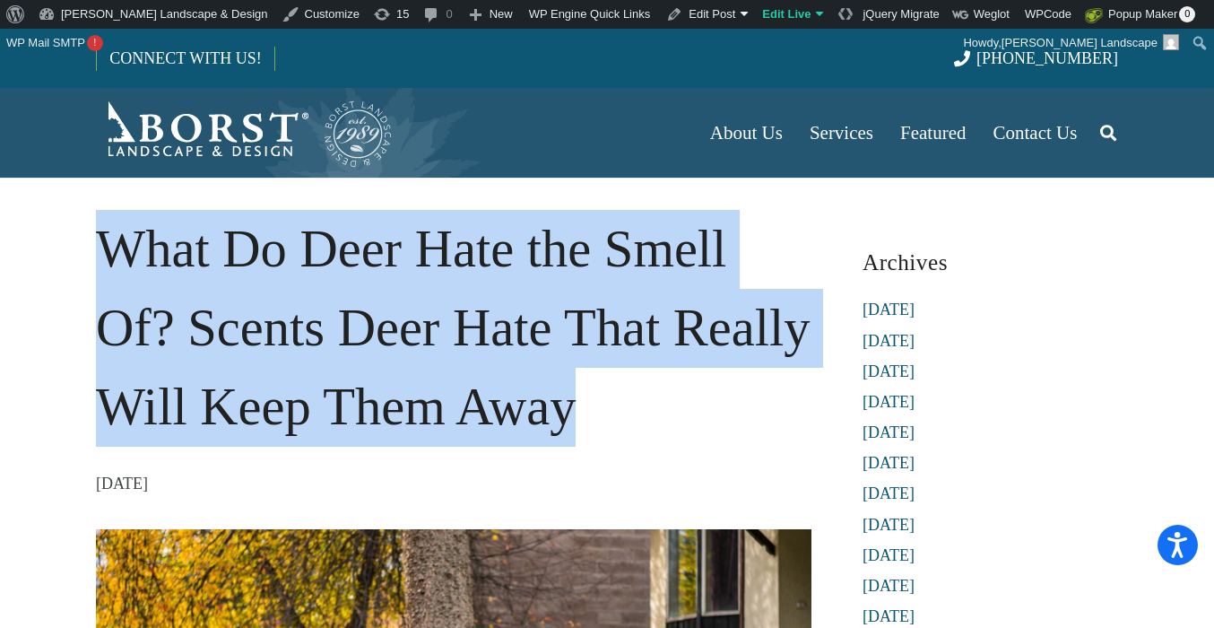
drag, startPoint x: 583, startPoint y: 412, endPoint x: 90, endPoint y: 242, distance: 521.4
copy h1 "What Do Deer Hate the Smell Of? Scents Deer Hate That Really Will Keep Them Away"
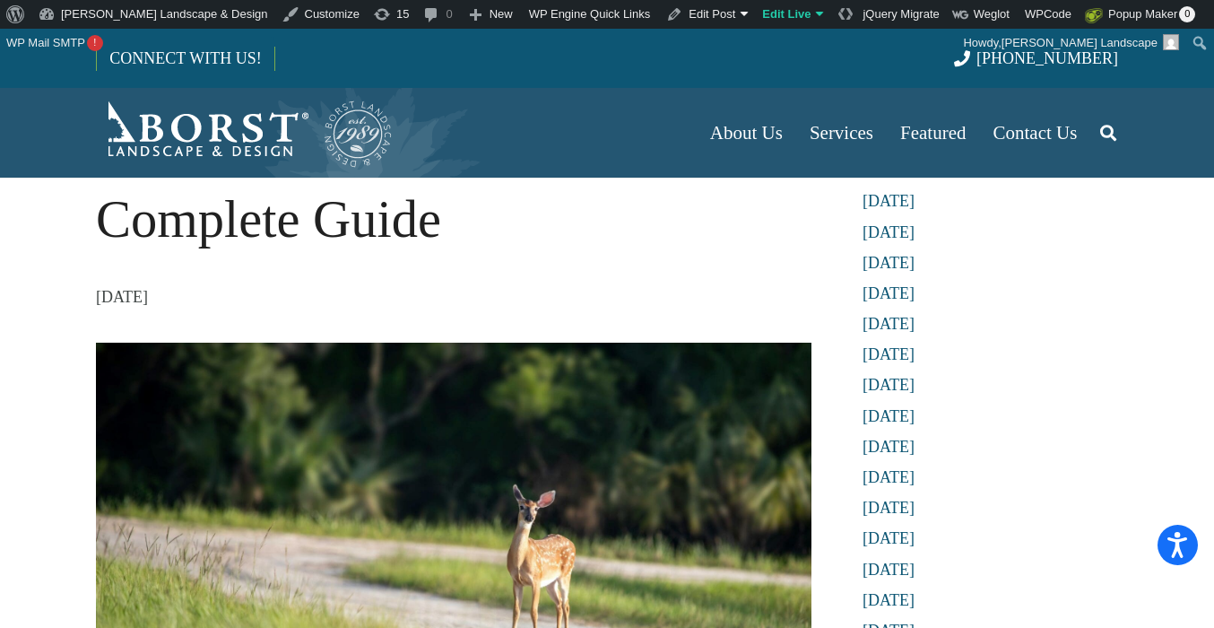
scroll to position [121, 0]
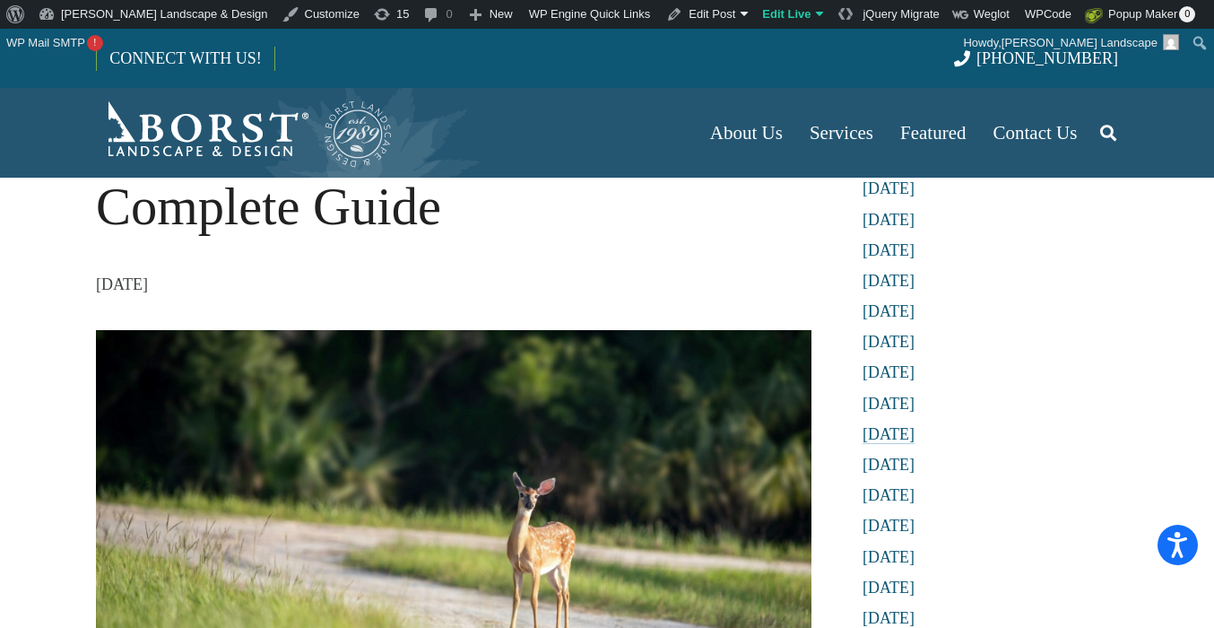
click at [883, 429] on link "[DATE]" at bounding box center [888, 434] width 52 height 18
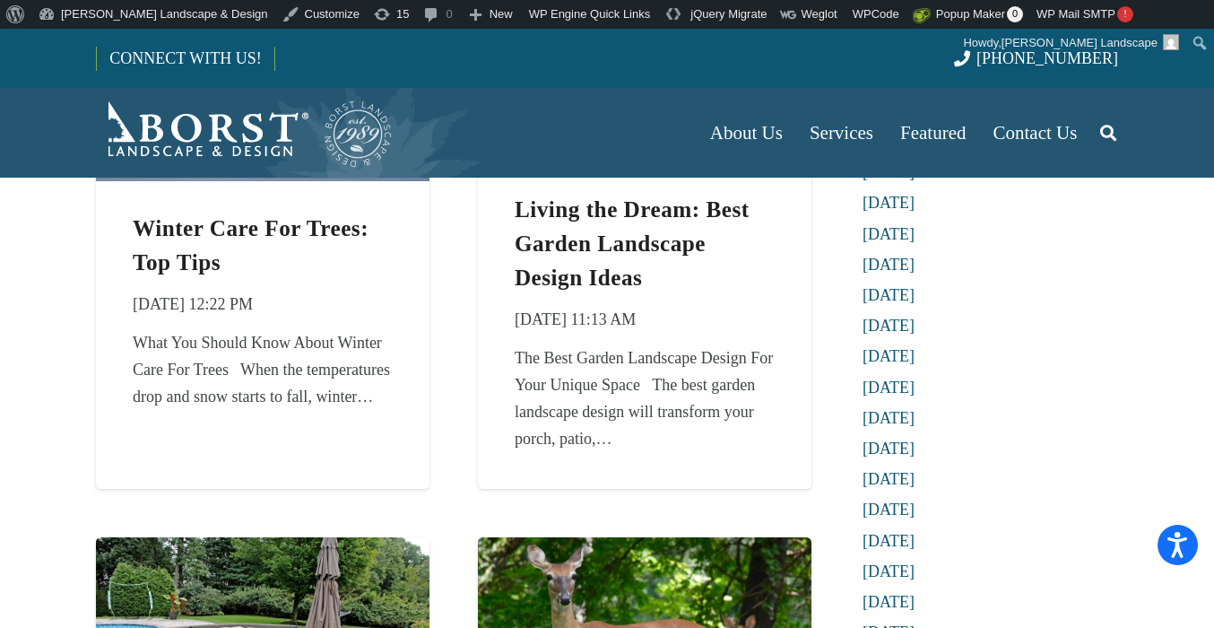
scroll to position [284, 0]
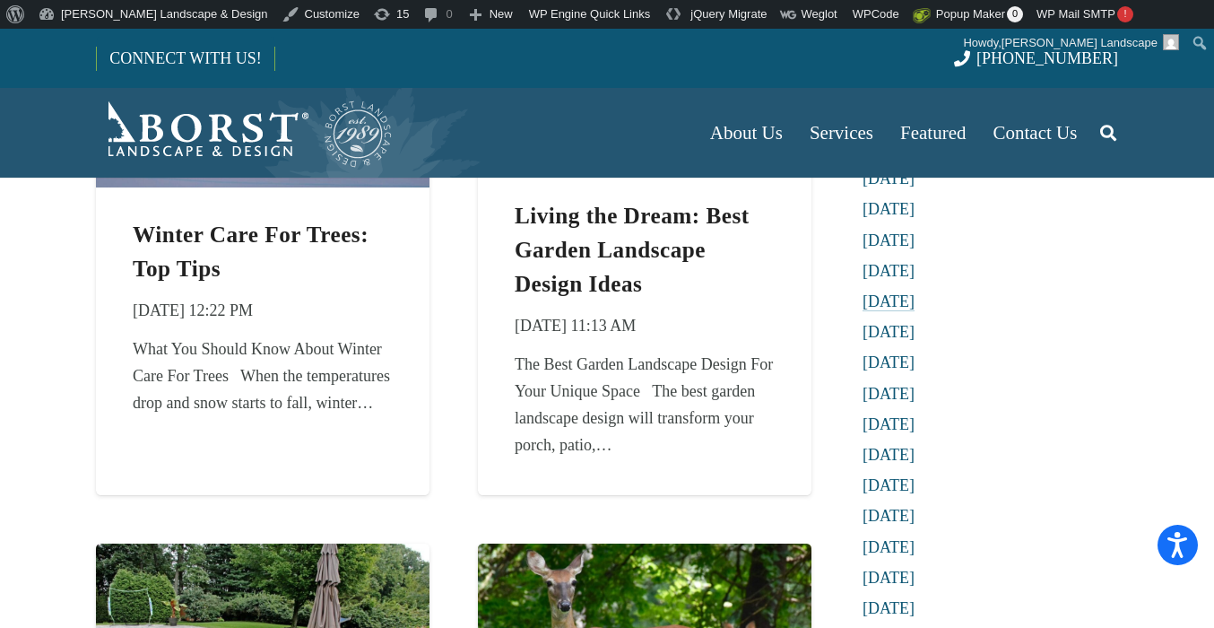
click at [883, 300] on link "[DATE]" at bounding box center [888, 301] width 52 height 18
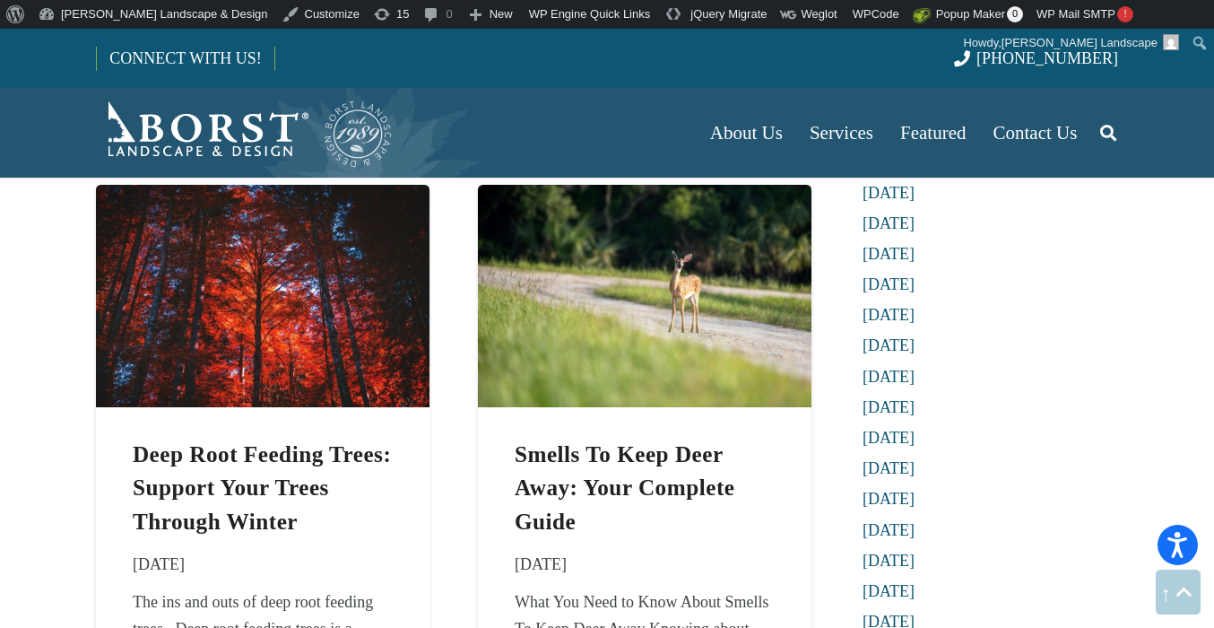
scroll to position [637, 0]
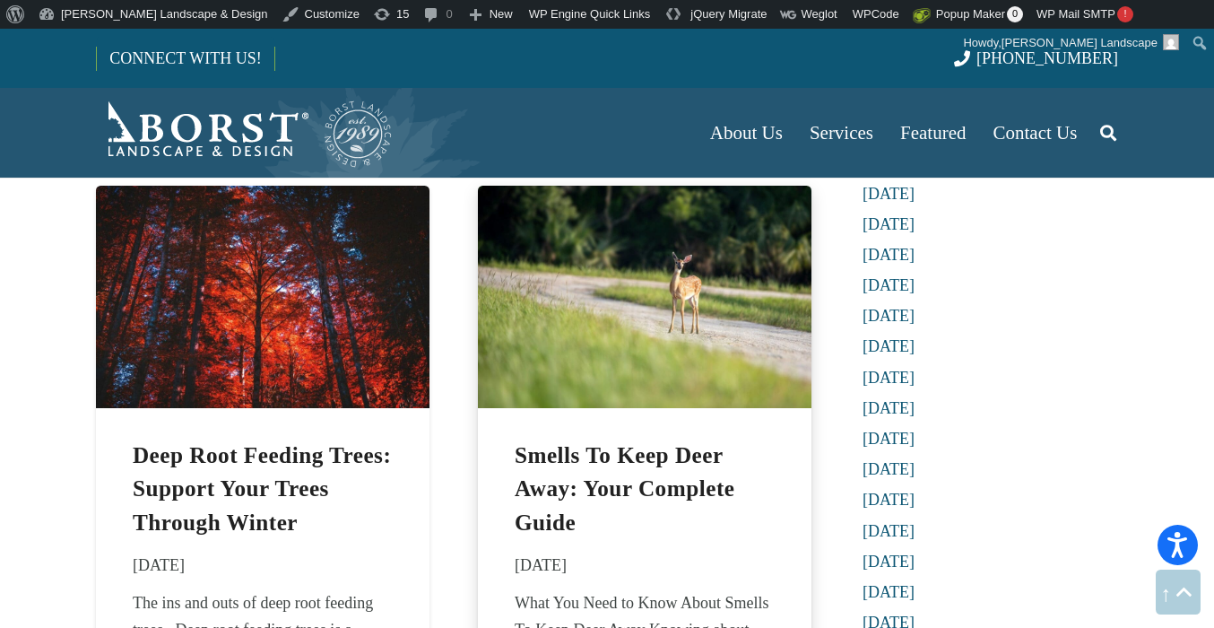
click at [704, 367] on img "Smells To Keep Deer Away: Your Complete Guide" at bounding box center [645, 297] width 334 height 222
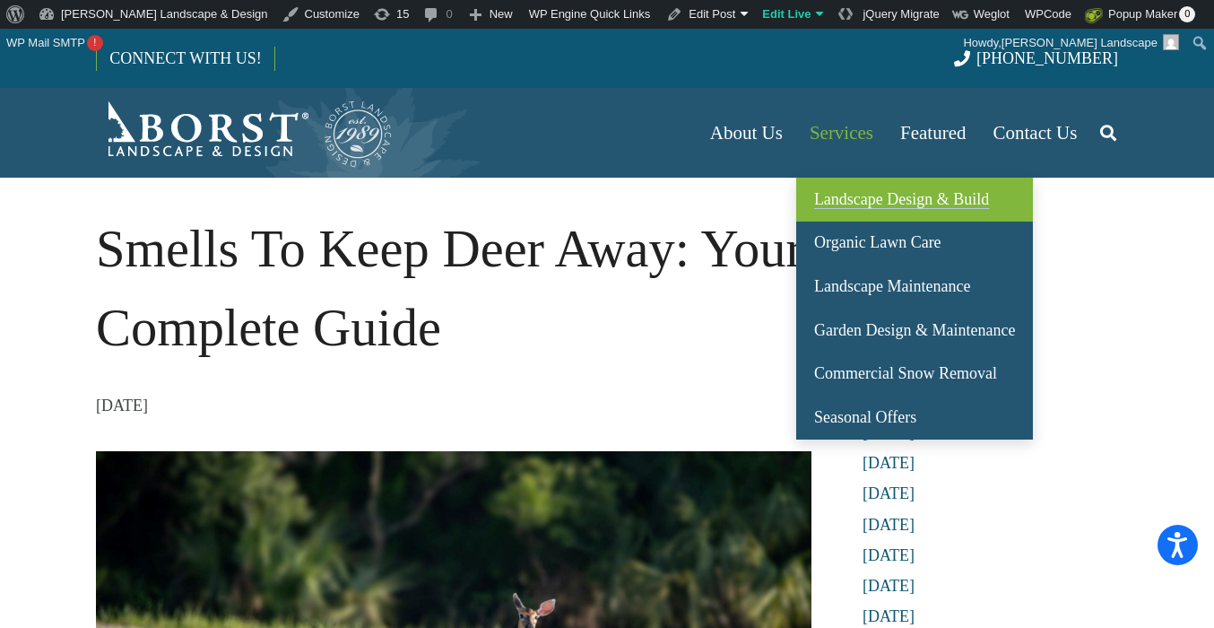
drag, startPoint x: 862, startPoint y: 200, endPoint x: 838, endPoint y: 195, distance: 23.9
click at [862, 200] on span "Landscape Design & Build" at bounding box center [901, 199] width 175 height 18
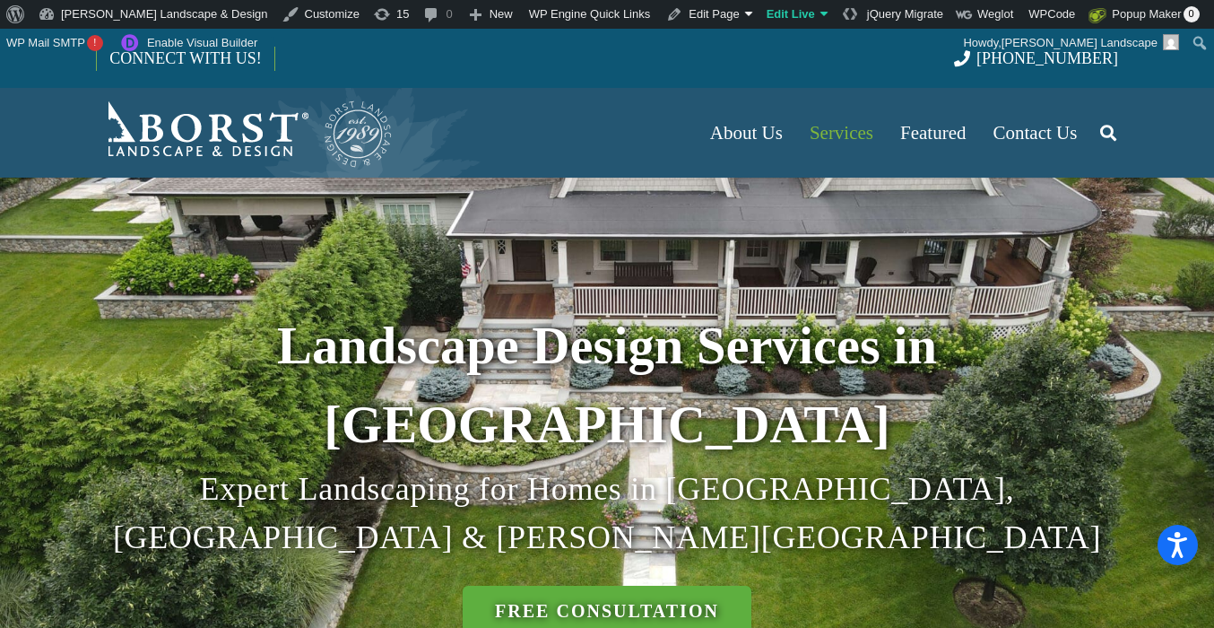
click at [1110, 127] on icon "Search" at bounding box center [1108, 132] width 16 height 45
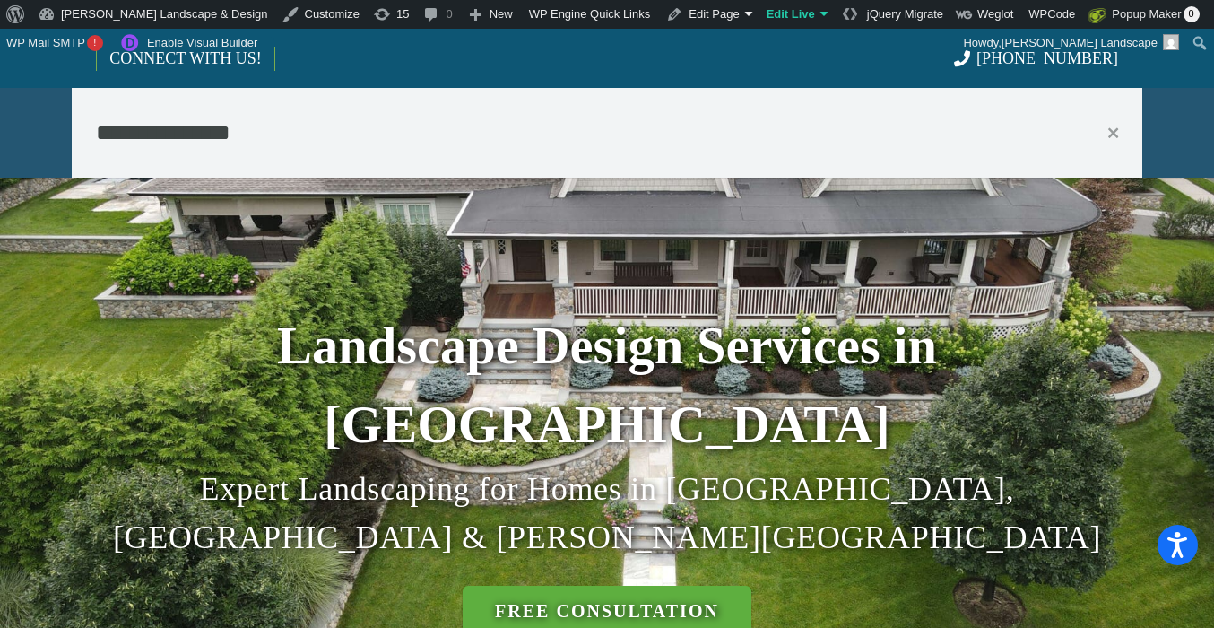
type input "**********"
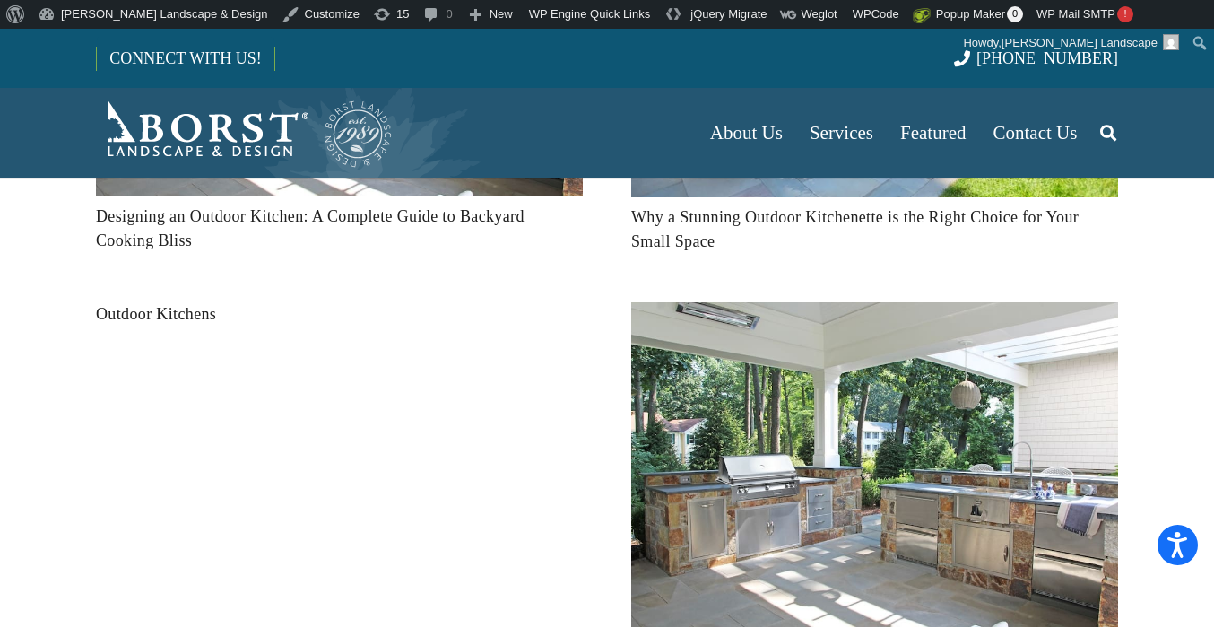
scroll to position [340, 0]
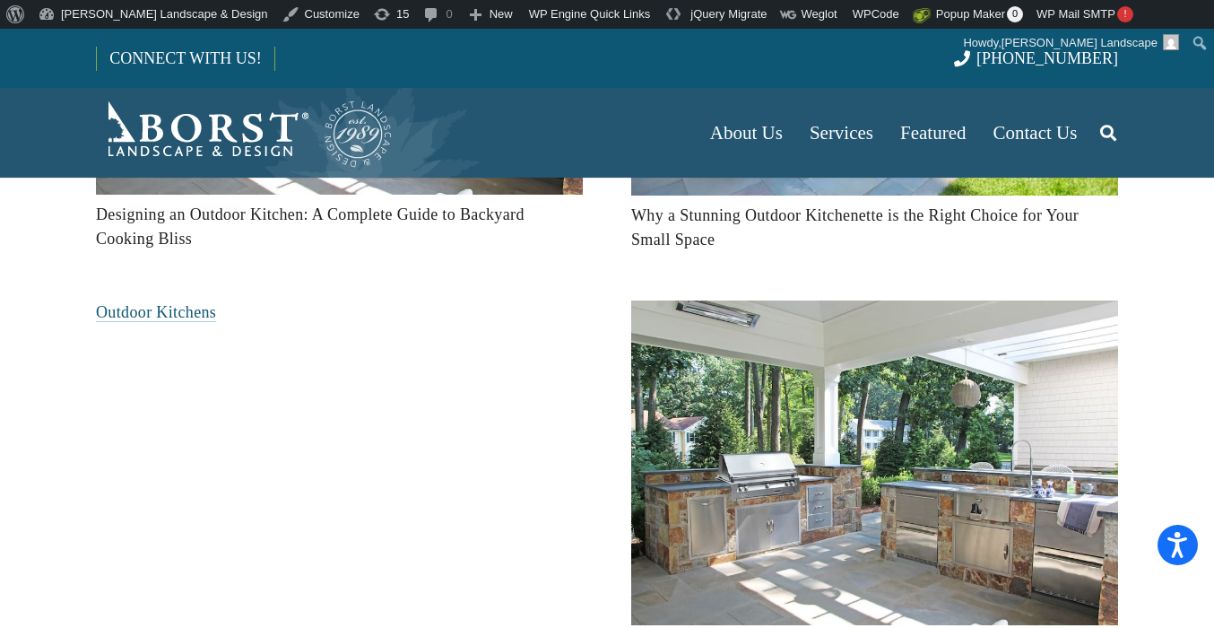
click at [196, 315] on link "Outdoor Kitchens" at bounding box center [156, 312] width 120 height 18
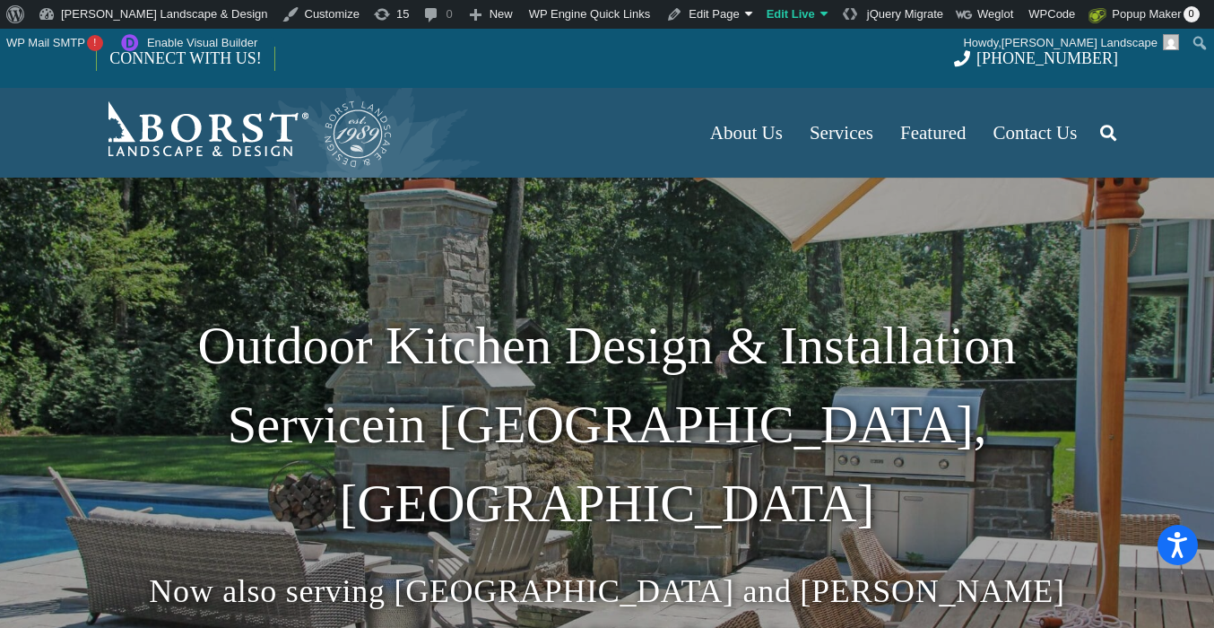
drag, startPoint x: 1110, startPoint y: 129, endPoint x: 1095, endPoint y: 144, distance: 21.6
click at [1110, 130] on icon "Search" at bounding box center [1108, 132] width 16 height 45
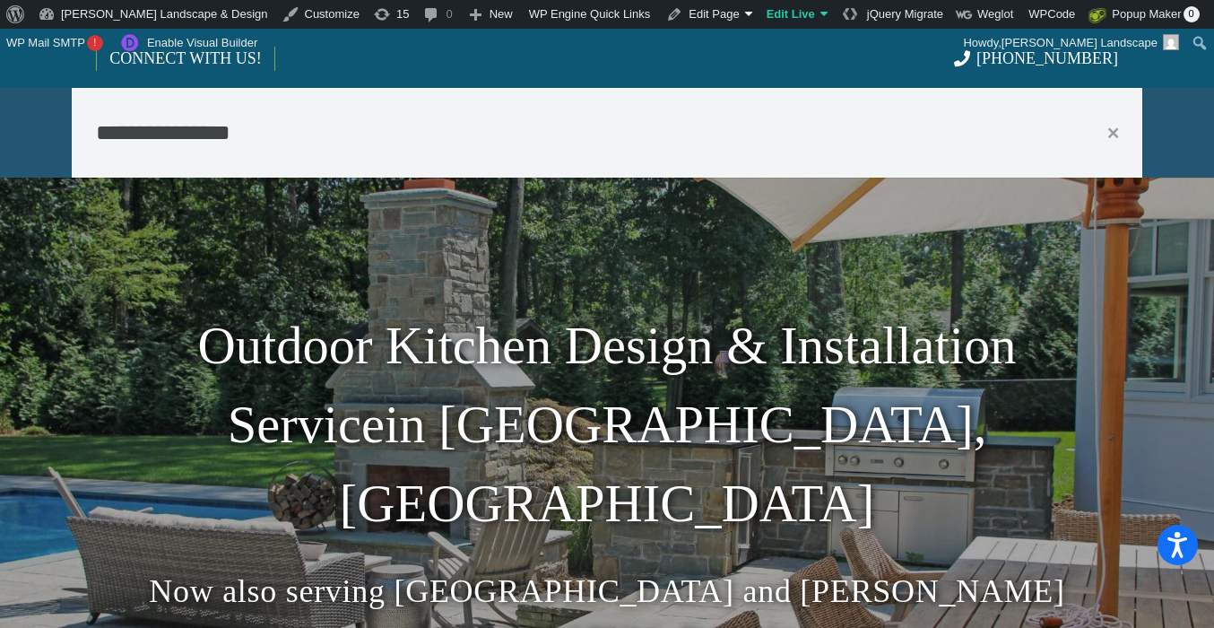
type input "**********"
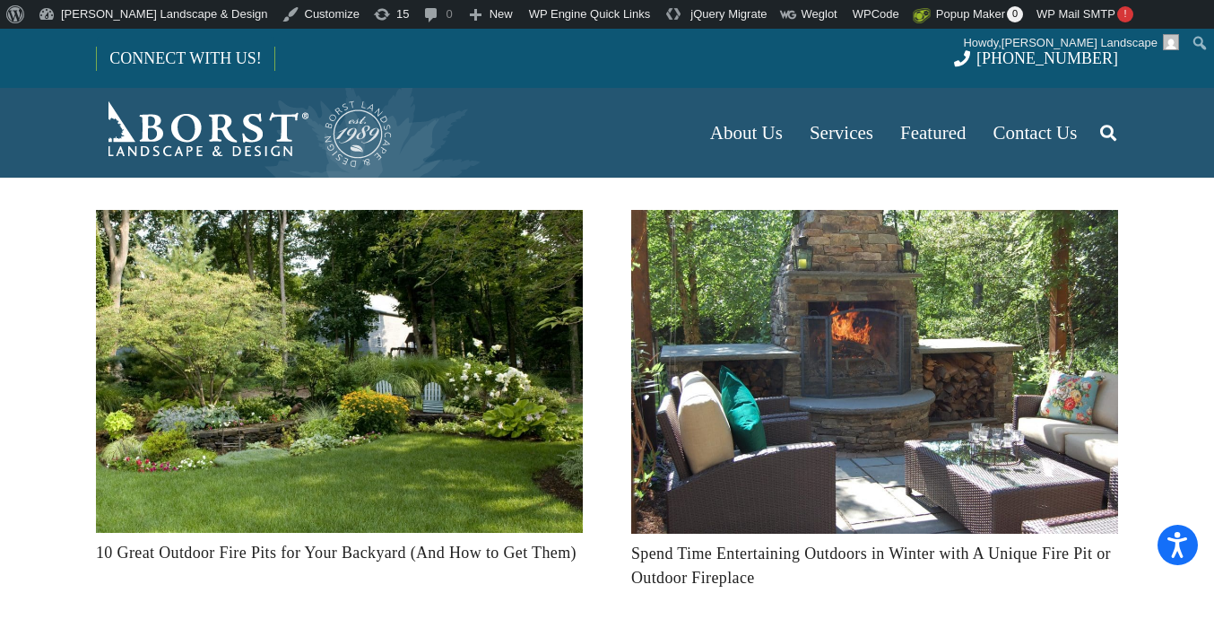
click at [1106, 122] on icon "Search" at bounding box center [1108, 132] width 16 height 45
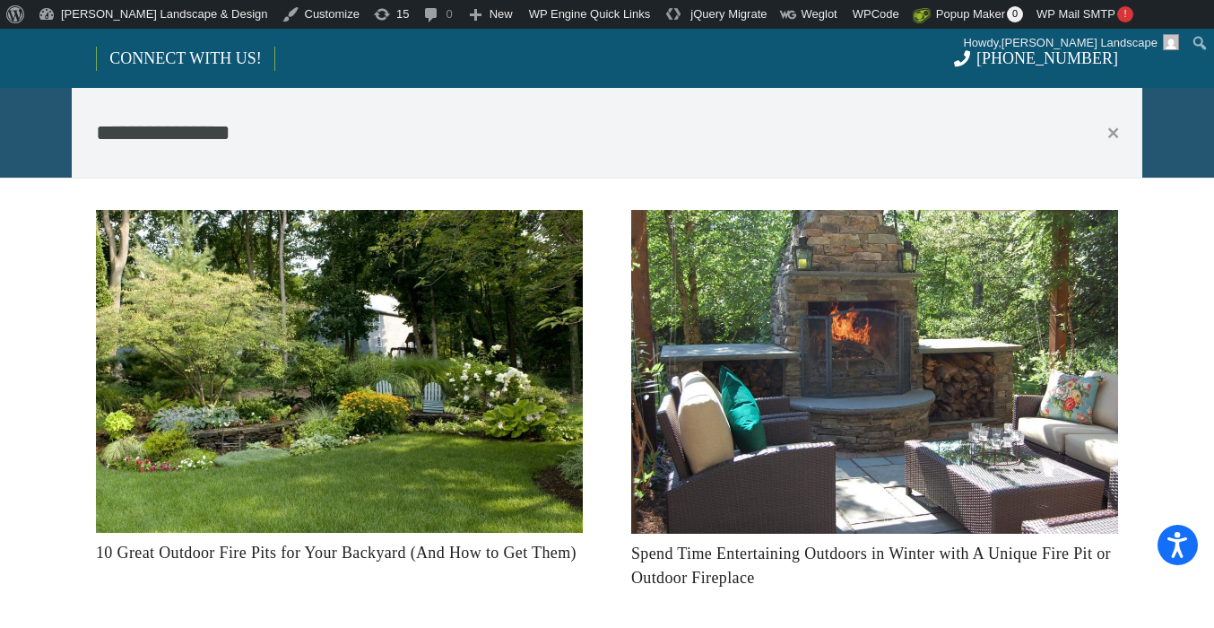
drag, startPoint x: 235, startPoint y: 134, endPoint x: 22, endPoint y: 133, distance: 213.4
click at [22, 133] on div "**********" at bounding box center [607, 133] width 1214 height 90
type input "********"
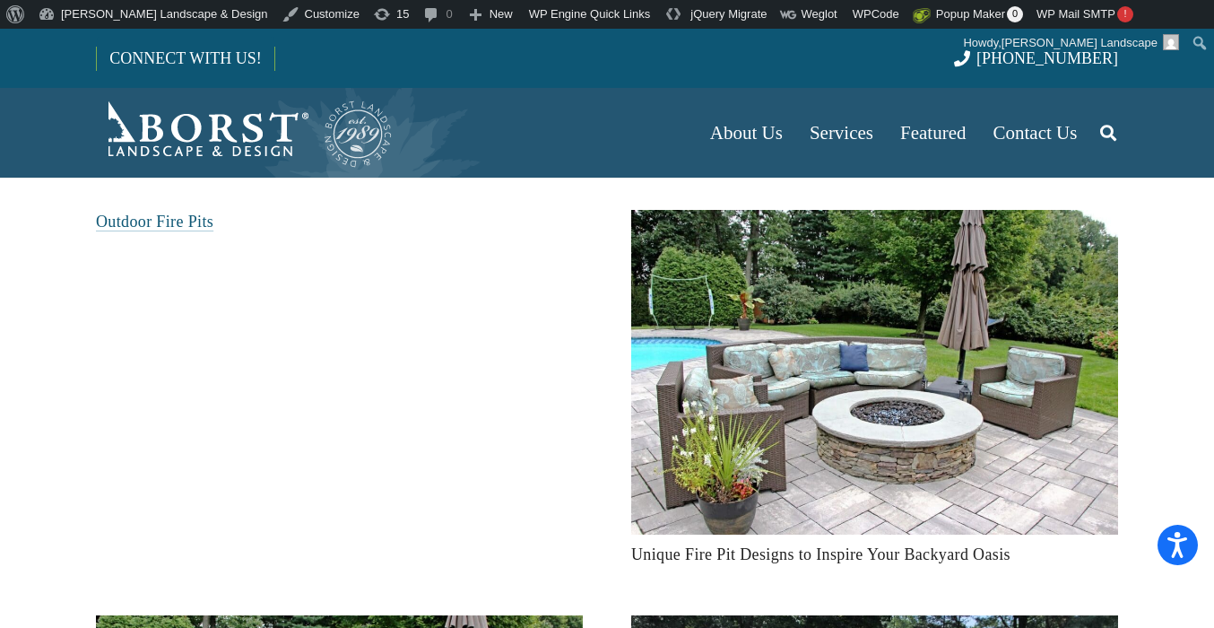
click at [123, 221] on link "Outdoor Fire Pits" at bounding box center [154, 221] width 117 height 18
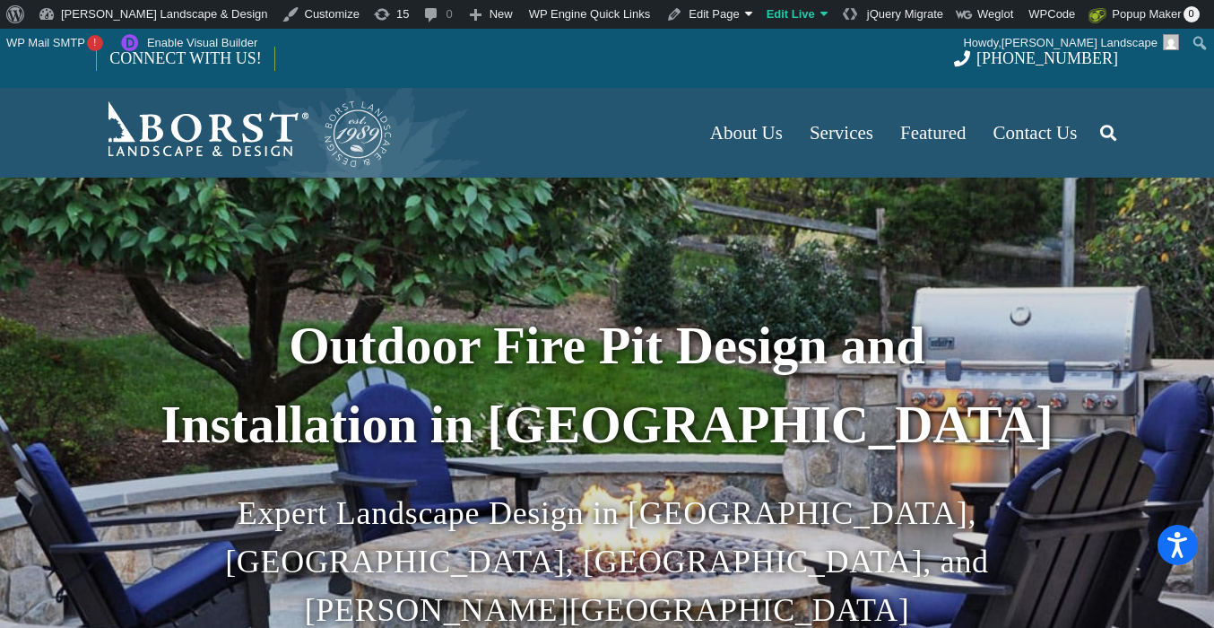
click at [489, 219] on div "Outdoor Fire Pit Design and Installation in [GEOGRAPHIC_DATA] Expert Landscape …" at bounding box center [607, 435] width 1022 height 555
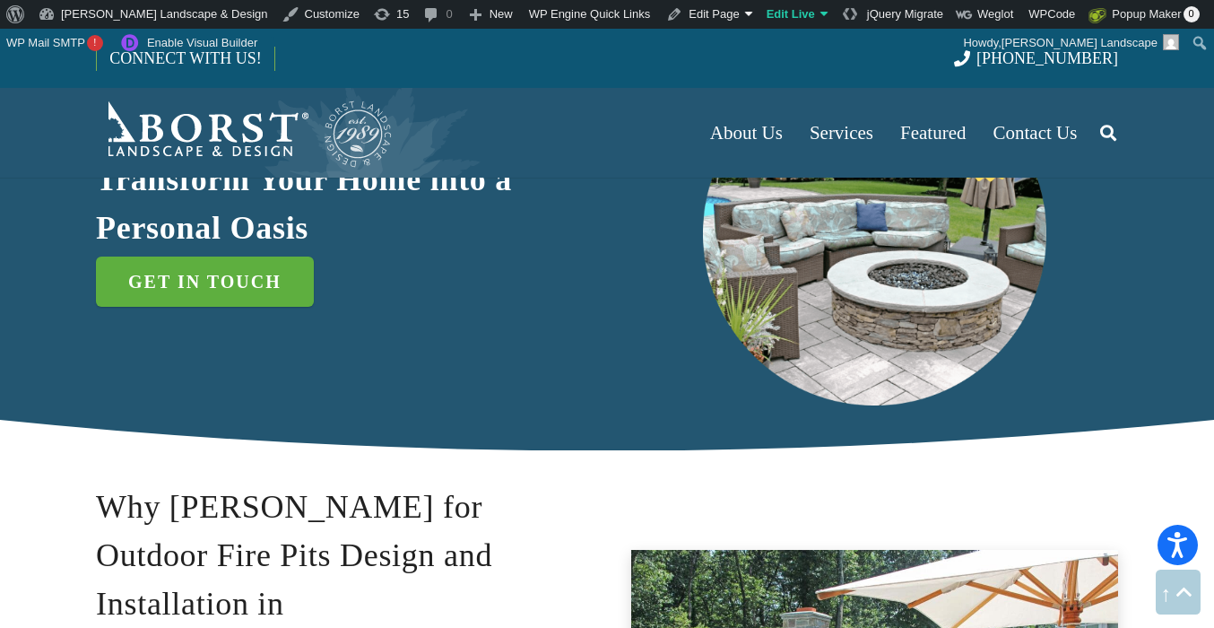
scroll to position [828, 0]
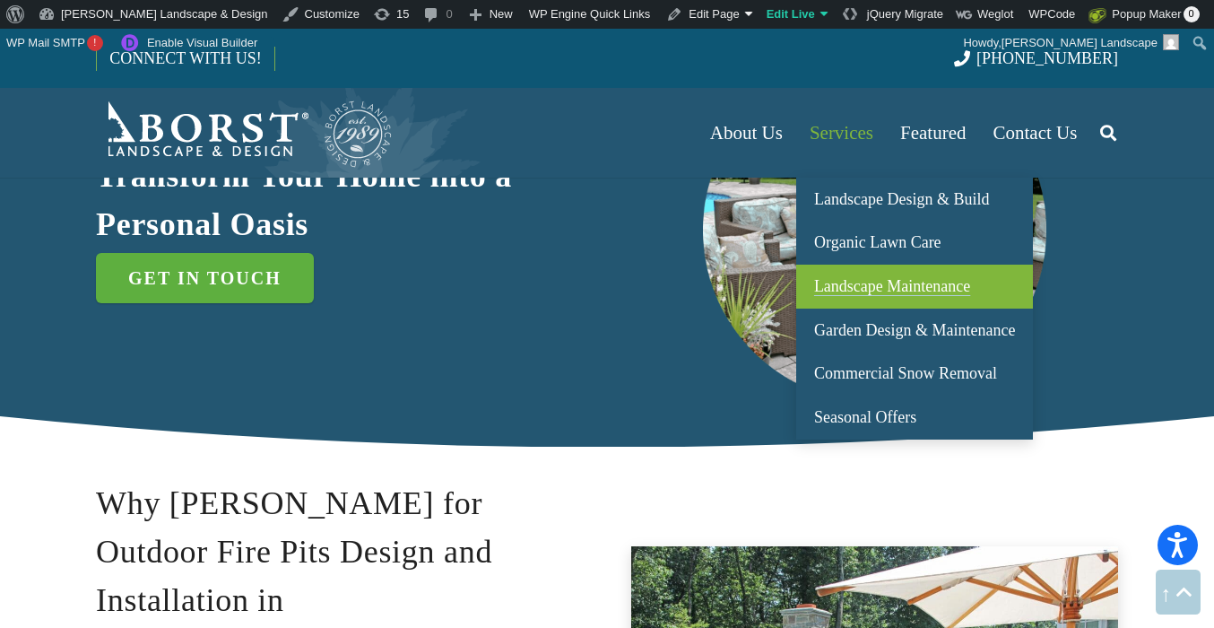
click at [834, 280] on span "Landscape Maintenance" at bounding box center [892, 286] width 156 height 18
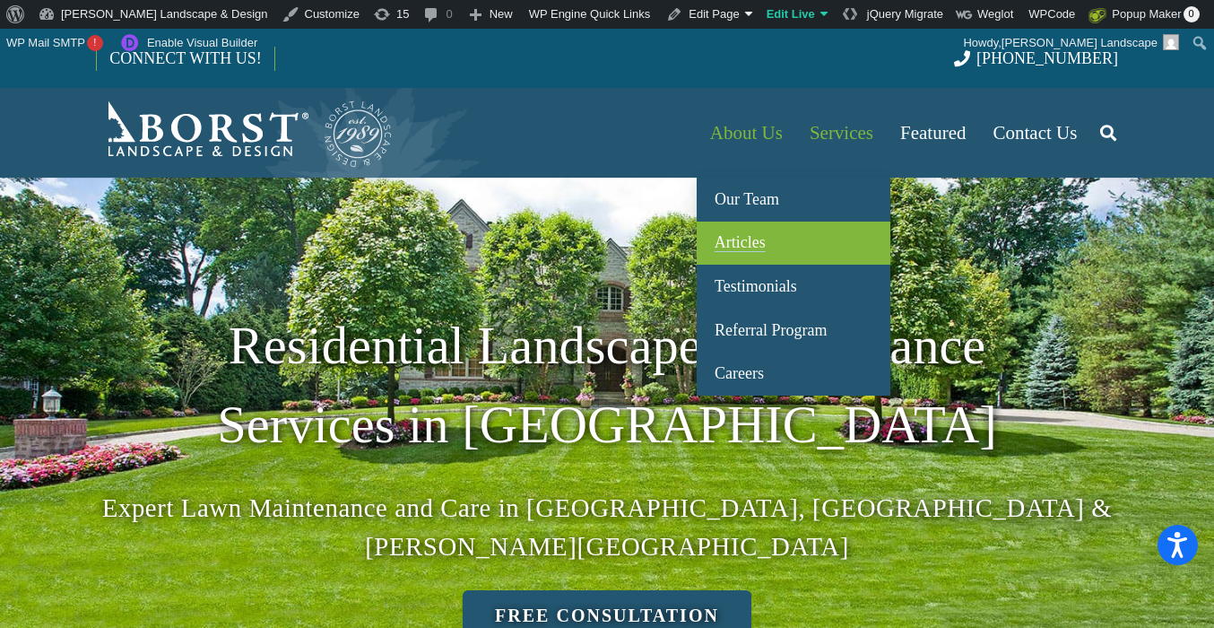
click at [741, 240] on span "Articles" at bounding box center [740, 242] width 51 height 18
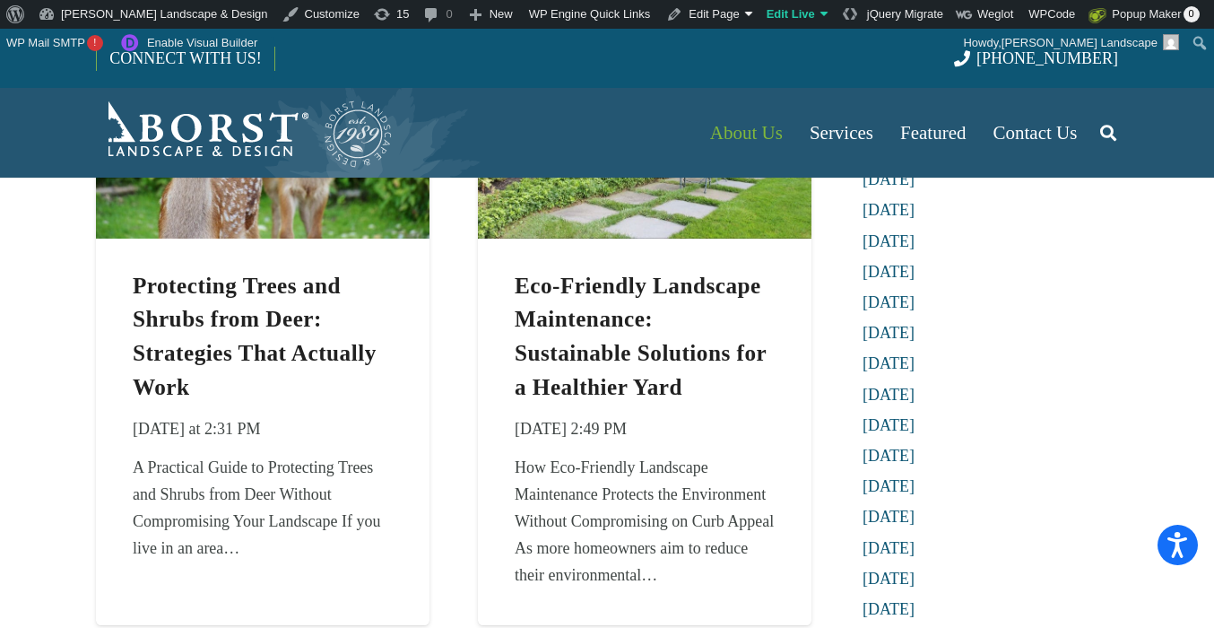
scroll to position [286, 0]
